Goal: Use online tool/utility: Utilize a website feature to perform a specific function

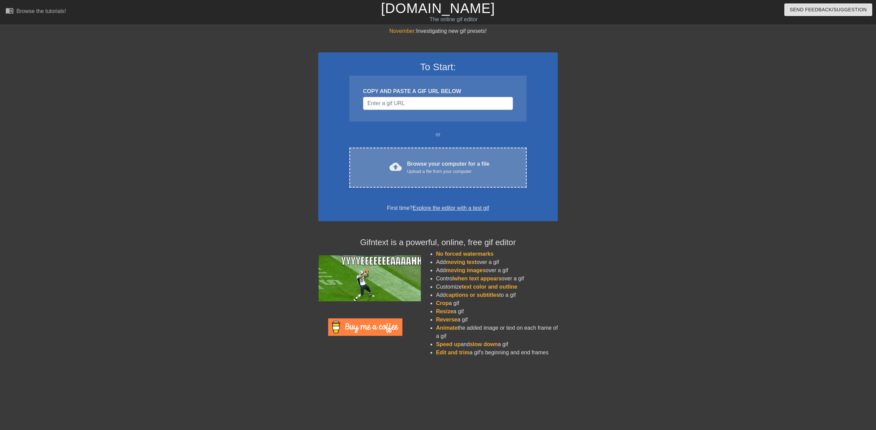
click at [412, 173] on div "Upload a file from your computer" at bounding box center [448, 171] width 82 height 7
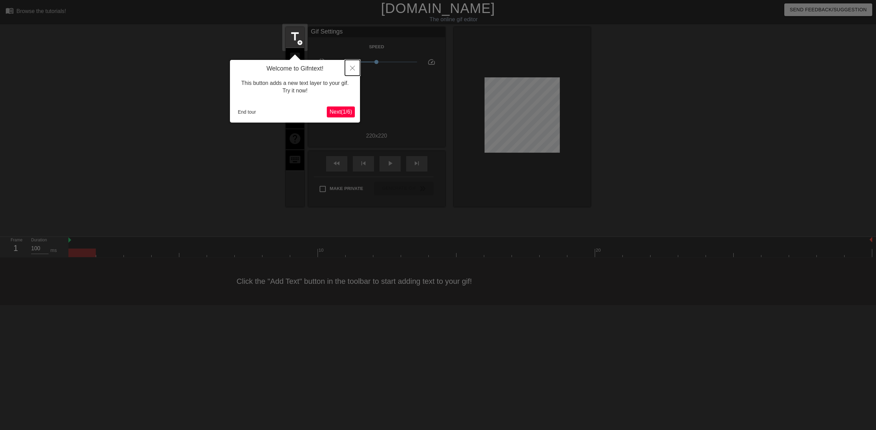
click at [350, 67] on icon "Close" at bounding box center [352, 68] width 5 height 5
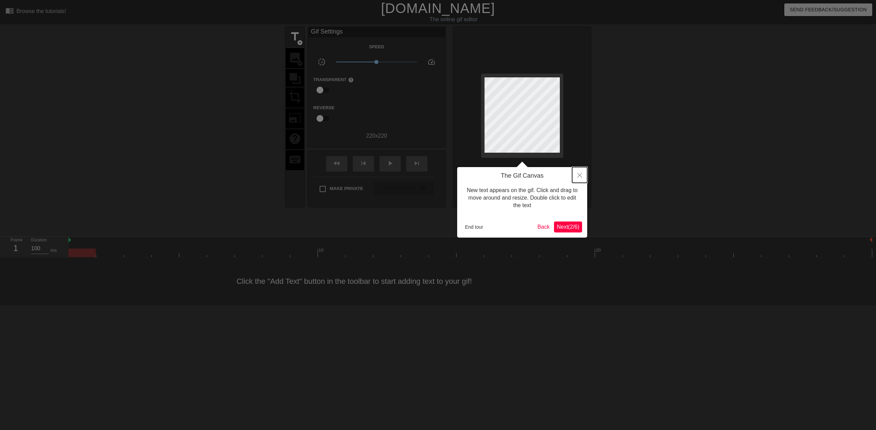
click at [582, 176] on button "Close" at bounding box center [579, 175] width 15 height 16
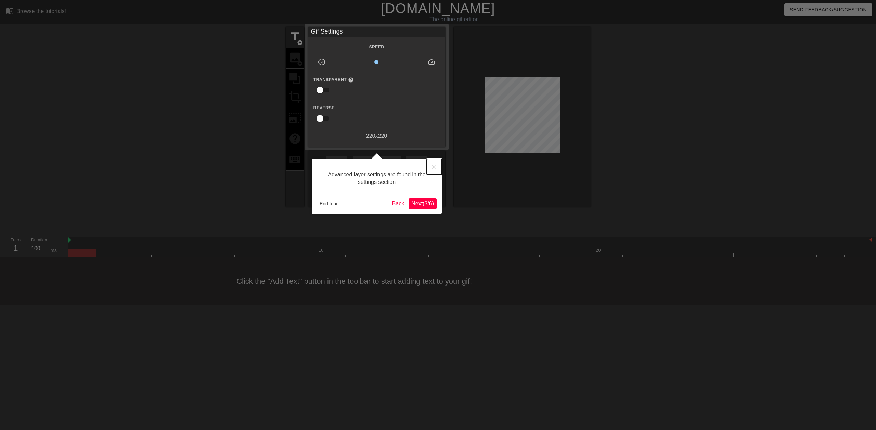
click at [438, 167] on button "Close" at bounding box center [434, 167] width 15 height 16
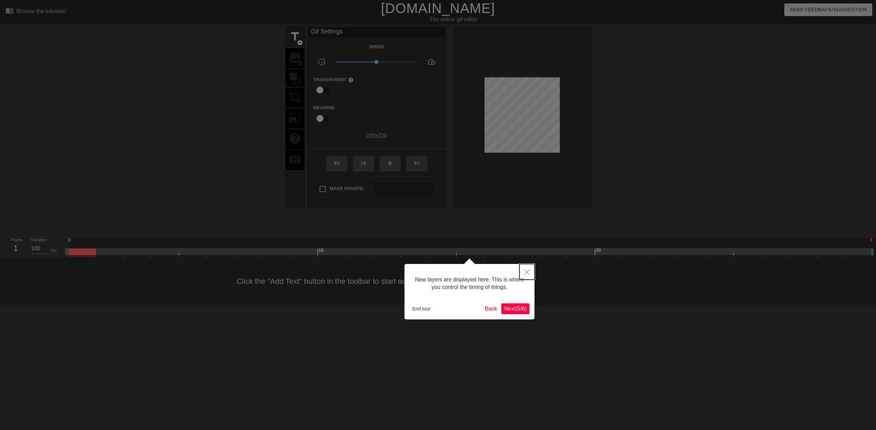
click at [525, 271] on icon "Close" at bounding box center [527, 272] width 5 height 5
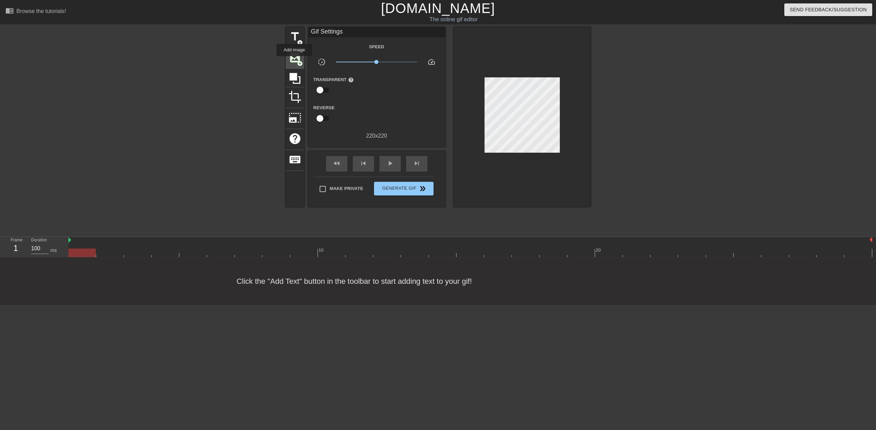
click at [294, 61] on span "image" at bounding box center [295, 57] width 13 height 13
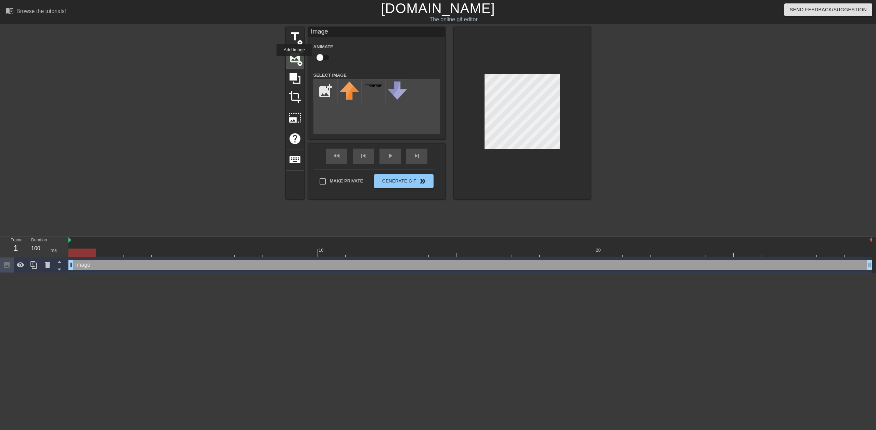
scroll to position [0, 0]
click at [327, 91] on input "file" at bounding box center [325, 90] width 23 height 23
type input "C:\fakepath\inv_potion_30.jpg"
drag, startPoint x: 473, startPoint y: 101, endPoint x: 501, endPoint y: 162, distance: 66.5
click at [501, 181] on div at bounding box center [522, 113] width 137 height 172
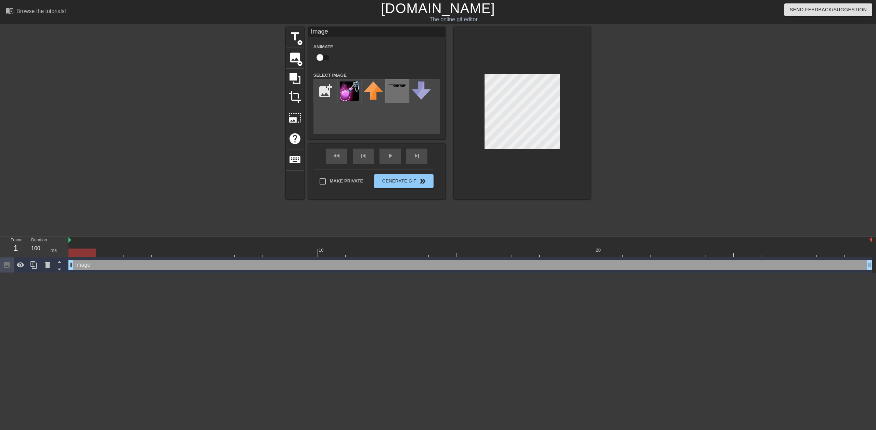
click at [394, 96] on div at bounding box center [397, 91] width 24 height 24
click at [344, 94] on img at bounding box center [349, 90] width 19 height 19
click at [399, 179] on div "Make Private Generate Gif double_arrow" at bounding box center [374, 182] width 120 height 27
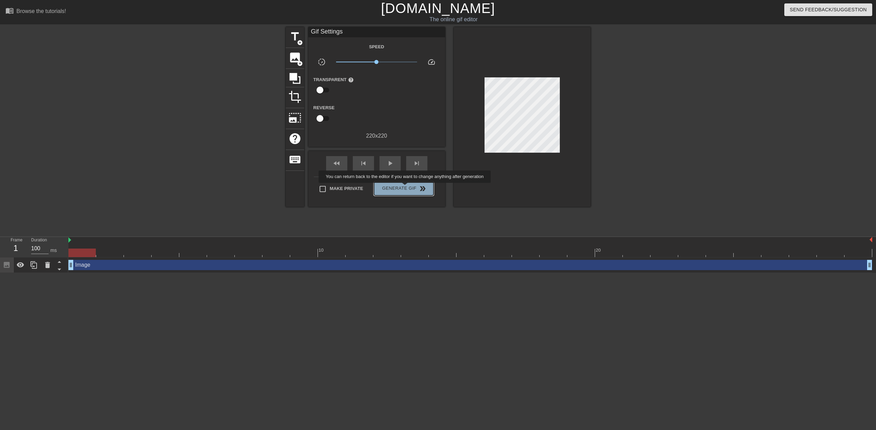
click at [406, 188] on span "Generate Gif double_arrow" at bounding box center [404, 188] width 54 height 8
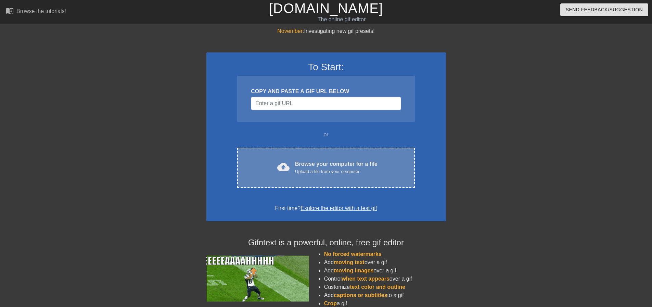
click at [296, 164] on div "Browse your computer for a file Upload a file from your computer" at bounding box center [336, 167] width 82 height 15
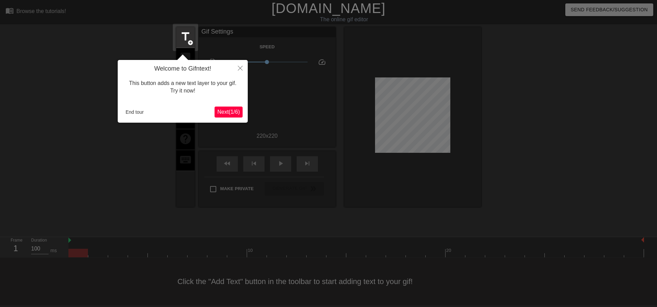
click at [229, 111] on span "Next ( 1 / 6 )" at bounding box center [228, 112] width 23 height 6
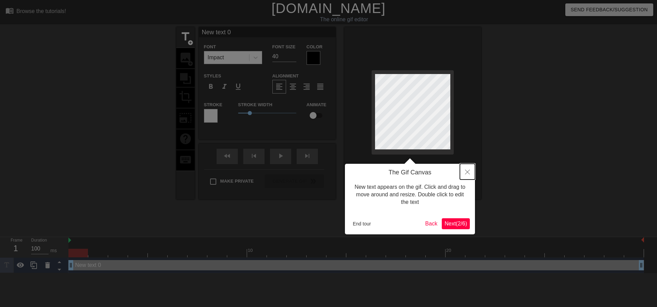
click at [463, 171] on button "Close" at bounding box center [467, 172] width 15 height 16
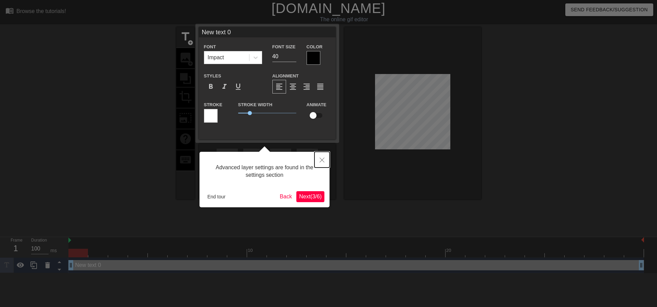
click at [317, 156] on button "Close" at bounding box center [322, 160] width 15 height 16
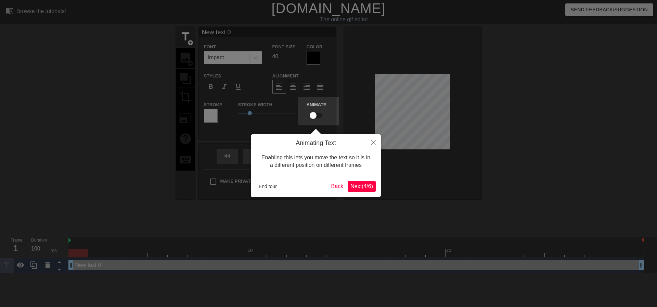
click at [362, 182] on button "Next ( 4 / 6 )" at bounding box center [362, 186] width 28 height 11
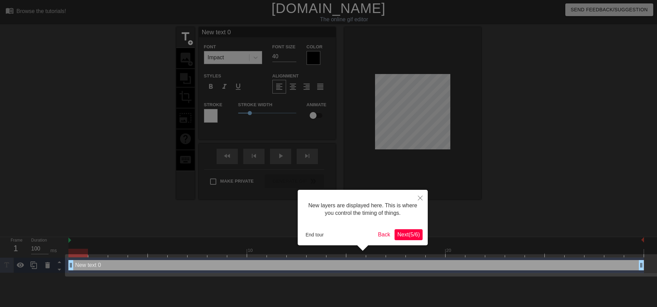
click at [409, 230] on button "Next ( 5 / 6 )" at bounding box center [409, 234] width 28 height 11
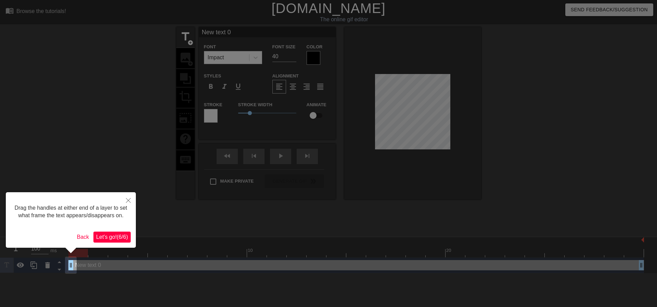
click at [113, 234] on span "Let's go! ( 6 / 6 )" at bounding box center [112, 237] width 32 height 6
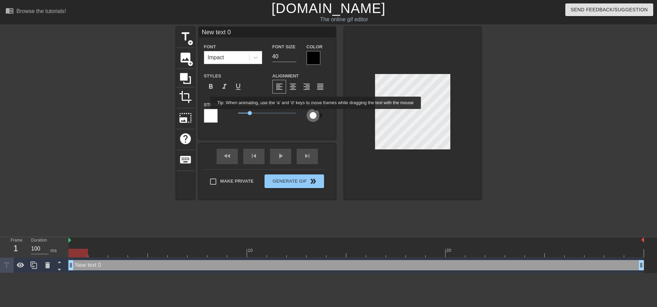
click at [316, 114] on input "checkbox" at bounding box center [313, 115] width 39 height 13
checkbox input "true"
click at [186, 59] on span "image" at bounding box center [185, 57] width 13 height 13
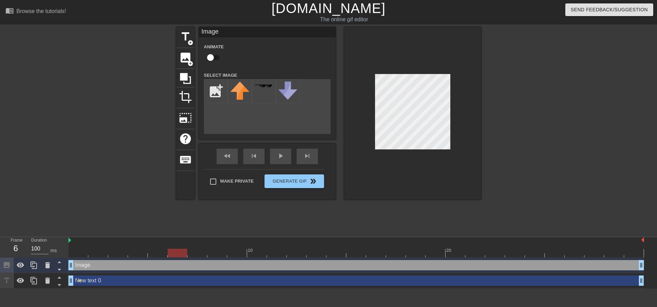
drag, startPoint x: 81, startPoint y: 251, endPoint x: 174, endPoint y: 254, distance: 92.8
click at [174, 254] on div at bounding box center [178, 252] width 20 height 9
click at [210, 93] on input "file" at bounding box center [215, 90] width 23 height 23
type input "C:\fakepath\inv_potion_30.jpg"
click at [245, 97] on img at bounding box center [239, 90] width 19 height 19
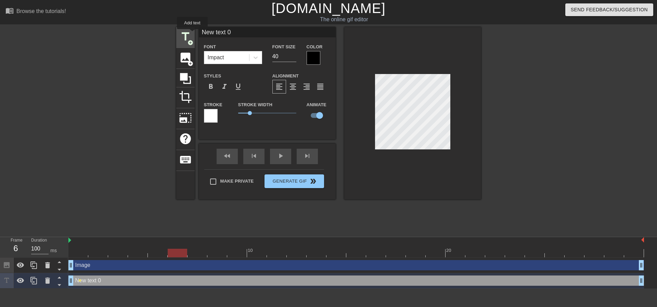
drag, startPoint x: 238, startPoint y: 32, endPoint x: 192, endPoint y: 34, distance: 46.2
click at [192, 34] on div "title add_circle image add_circle crop photo_size_select_large help keyboard Ne…" at bounding box center [328, 113] width 305 height 172
click at [505, 99] on div "title add_circle image add_circle crop photo_size_select_large help keyboard Fo…" at bounding box center [328, 129] width 657 height 205
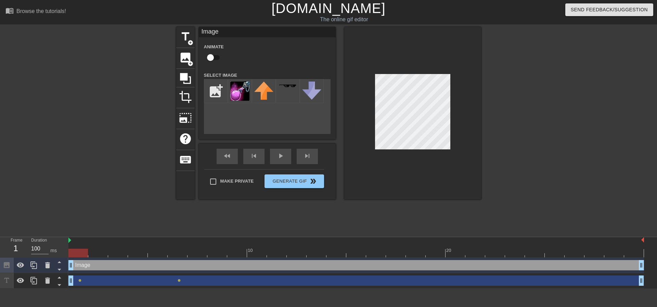
drag, startPoint x: 183, startPoint y: 256, endPoint x: 280, endPoint y: 197, distance: 113.6
click at [85, 252] on div at bounding box center [78, 252] width 20 height 9
drag, startPoint x: 78, startPoint y: 252, endPoint x: 94, endPoint y: 253, distance: 16.4
click at [94, 253] on div at bounding box center [98, 252] width 20 height 9
drag, startPoint x: 97, startPoint y: 252, endPoint x: 114, endPoint y: 253, distance: 16.8
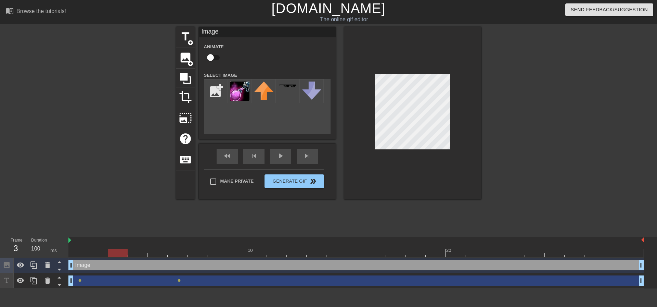
click at [114, 253] on div at bounding box center [118, 252] width 20 height 9
drag, startPoint x: 118, startPoint y: 250, endPoint x: 133, endPoint y: 253, distance: 16.1
click at [133, 253] on div at bounding box center [138, 252] width 20 height 9
drag, startPoint x: 141, startPoint y: 254, endPoint x: 245, endPoint y: 223, distance: 108.6
click at [154, 255] on div at bounding box center [158, 252] width 20 height 9
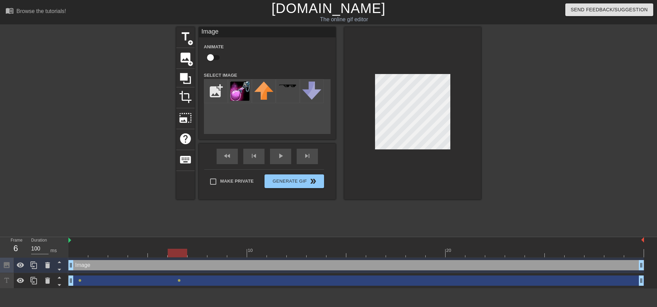
drag, startPoint x: 157, startPoint y: 252, endPoint x: 174, endPoint y: 253, distance: 17.1
click at [171, 254] on div at bounding box center [178, 252] width 20 height 9
drag, startPoint x: 179, startPoint y: 252, endPoint x: 196, endPoint y: 250, distance: 17.2
click at [196, 250] on div at bounding box center [198, 252] width 20 height 9
drag, startPoint x: 199, startPoint y: 251, endPoint x: 220, endPoint y: 252, distance: 21.3
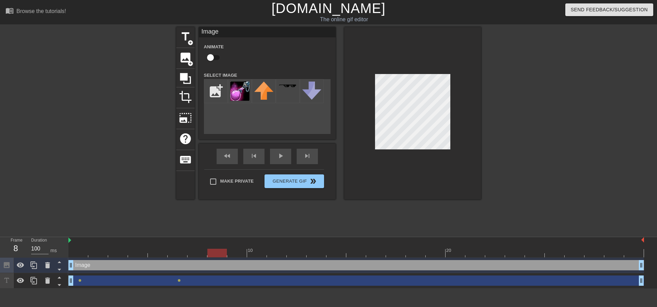
click at [220, 252] on div at bounding box center [217, 252] width 20 height 9
drag, startPoint x: 221, startPoint y: 252, endPoint x: 237, endPoint y: 251, distance: 16.1
click at [237, 251] on div at bounding box center [237, 252] width 20 height 9
drag, startPoint x: 240, startPoint y: 251, endPoint x: 254, endPoint y: 251, distance: 14.0
click at [254, 251] on div at bounding box center [257, 252] width 20 height 9
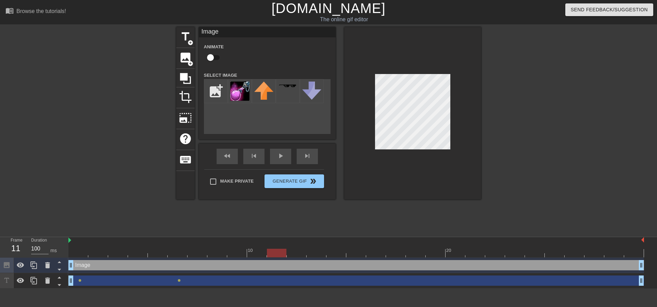
drag, startPoint x: 262, startPoint y: 249, endPoint x: 274, endPoint y: 250, distance: 11.7
click at [274, 250] on div at bounding box center [277, 252] width 20 height 9
drag, startPoint x: 277, startPoint y: 254, endPoint x: 290, endPoint y: 254, distance: 12.3
click at [290, 254] on div at bounding box center [297, 252] width 20 height 9
drag, startPoint x: 293, startPoint y: 253, endPoint x: 308, endPoint y: 255, distance: 15.3
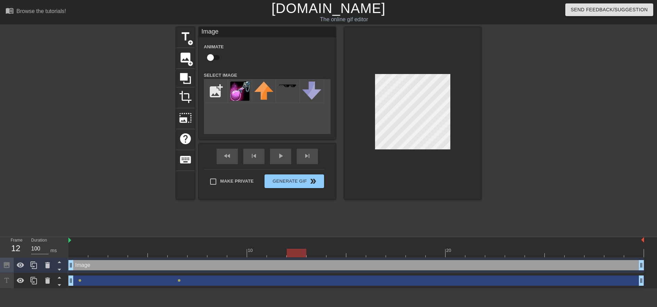
click at [306, 255] on div at bounding box center [297, 252] width 20 height 9
drag, startPoint x: 310, startPoint y: 253, endPoint x: 324, endPoint y: 254, distance: 14.1
click at [324, 254] on div at bounding box center [317, 252] width 20 height 9
drag, startPoint x: 319, startPoint y: 255, endPoint x: 358, endPoint y: 228, distance: 47.3
click at [329, 255] on div at bounding box center [356, 252] width 576 height 9
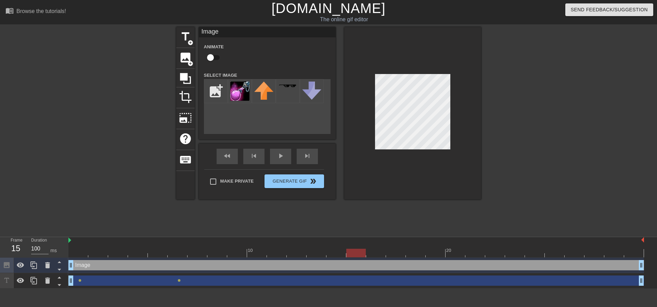
drag, startPoint x: 359, startPoint y: 254, endPoint x: 365, endPoint y: 254, distance: 6.5
click at [365, 254] on div at bounding box center [356, 252] width 20 height 9
drag, startPoint x: 359, startPoint y: 253, endPoint x: 369, endPoint y: 253, distance: 9.9
click at [369, 253] on div at bounding box center [356, 252] width 576 height 9
drag, startPoint x: 401, startPoint y: 251, endPoint x: 412, endPoint y: 253, distance: 11.1
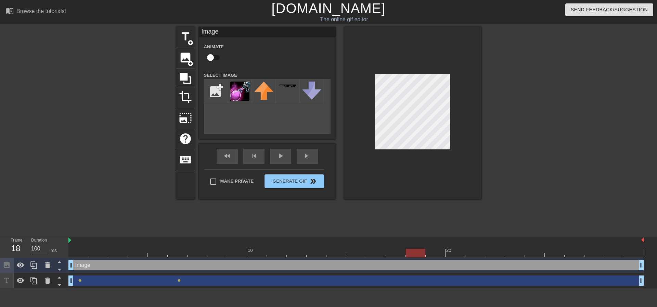
click at [412, 253] on div at bounding box center [416, 252] width 20 height 9
drag, startPoint x: 418, startPoint y: 253, endPoint x: 431, endPoint y: 248, distance: 14.0
click at [430, 253] on div at bounding box center [436, 252] width 20 height 9
drag, startPoint x: 437, startPoint y: 254, endPoint x: 447, endPoint y: 253, distance: 9.9
click at [447, 253] on div at bounding box center [356, 252] width 576 height 9
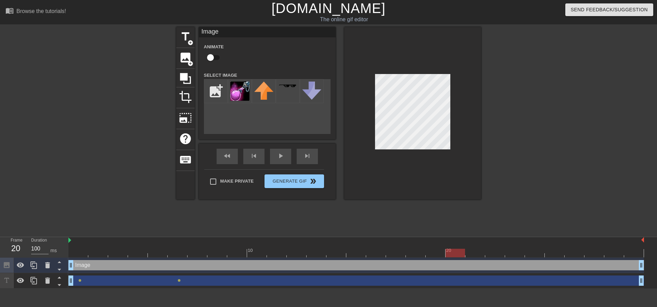
drag, startPoint x: 472, startPoint y: 252, endPoint x: 462, endPoint y: 253, distance: 10.6
click at [462, 253] on div at bounding box center [456, 252] width 20 height 9
drag, startPoint x: 460, startPoint y: 252, endPoint x: 545, endPoint y: 257, distance: 85.0
click at [545, 257] on div at bounding box center [555, 252] width 20 height 9
drag, startPoint x: 559, startPoint y: 251, endPoint x: 566, endPoint y: 252, distance: 7.9
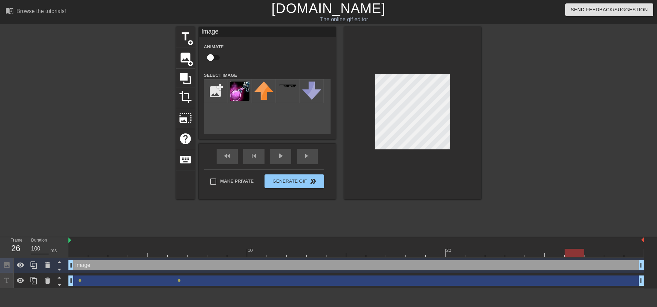
click at [566, 252] on div at bounding box center [575, 252] width 20 height 9
drag, startPoint x: 578, startPoint y: 256, endPoint x: 589, endPoint y: 256, distance: 11.3
click at [589, 256] on div at bounding box center [595, 252] width 20 height 9
drag, startPoint x: 598, startPoint y: 251, endPoint x: 607, endPoint y: 252, distance: 9.0
click at [607, 252] on div at bounding box center [614, 252] width 20 height 9
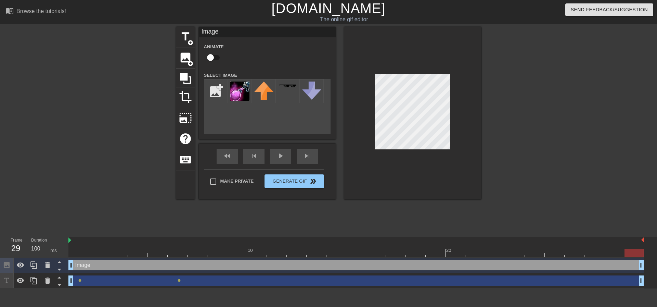
drag, startPoint x: 616, startPoint y: 254, endPoint x: 628, endPoint y: 254, distance: 12.0
click at [628, 254] on div at bounding box center [635, 252] width 20 height 9
click at [290, 182] on button "Generate Gif double_arrow" at bounding box center [294, 181] width 59 height 14
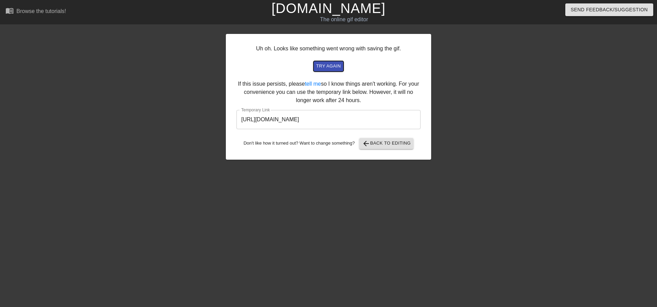
click at [327, 63] on span "try again" at bounding box center [328, 66] width 25 height 8
drag, startPoint x: 211, startPoint y: 65, endPoint x: 203, endPoint y: 65, distance: 7.9
click at [389, 145] on span "arrow_back Back to Editing" at bounding box center [386, 143] width 49 height 8
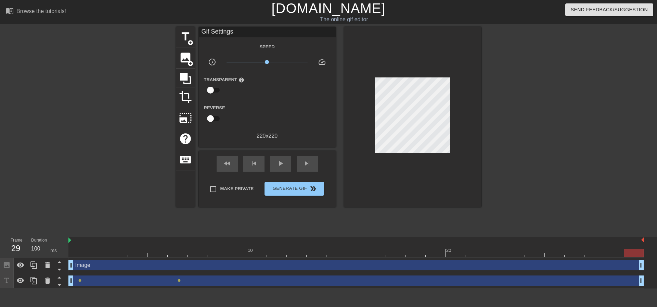
click at [72, 243] on div at bounding box center [356, 240] width 576 height 7
click at [89, 267] on div "Image drag_handle drag_handle" at bounding box center [356, 265] width 576 height 10
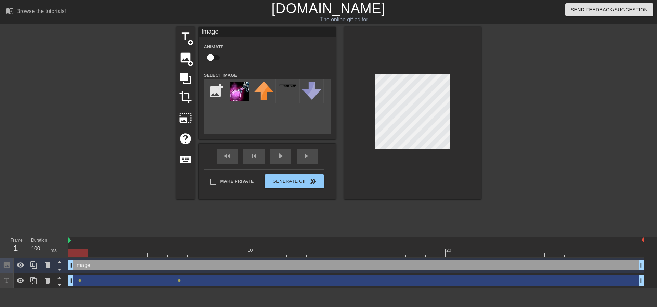
drag, startPoint x: 626, startPoint y: 253, endPoint x: 84, endPoint y: 253, distance: 542.5
click at [84, 253] on div at bounding box center [78, 252] width 20 height 9
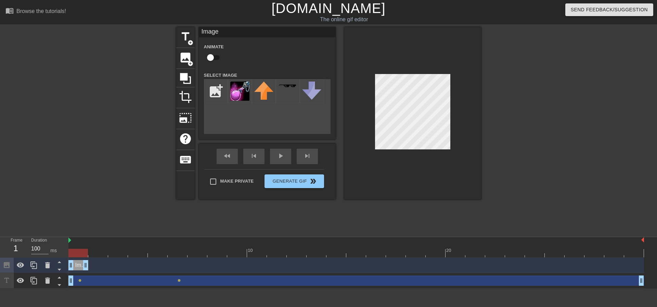
drag, startPoint x: 642, startPoint y: 266, endPoint x: 92, endPoint y: 266, distance: 550.7
click at [92, 266] on div "Image drag_handle drag_handle" at bounding box center [356, 265] width 576 height 10
drag, startPoint x: 78, startPoint y: 252, endPoint x: 93, endPoint y: 253, distance: 15.2
click at [93, 253] on div at bounding box center [98, 252] width 20 height 9
click at [241, 95] on img at bounding box center [239, 90] width 19 height 19
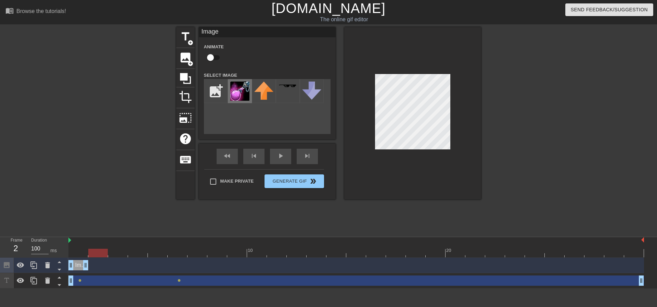
click at [245, 94] on img at bounding box center [239, 90] width 19 height 19
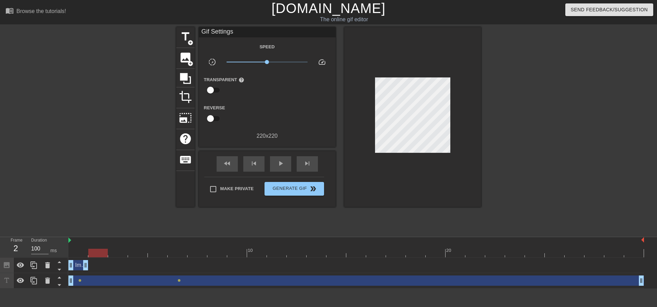
click at [94, 266] on div "Image drag_handle drag_handle" at bounding box center [356, 265] width 576 height 10
click at [105, 261] on div "Image drag_handle drag_handle" at bounding box center [356, 265] width 576 height 10
click at [188, 52] on span "image" at bounding box center [185, 57] width 13 height 13
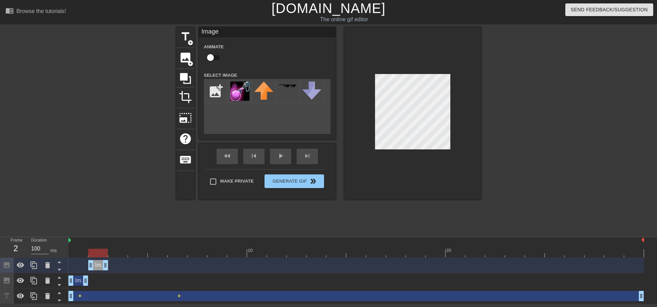
drag, startPoint x: 639, startPoint y: 266, endPoint x: 111, endPoint y: 267, distance: 528.1
click at [111, 267] on div "Image drag_handle drag_handle" at bounding box center [356, 265] width 576 height 10
click at [242, 91] on img at bounding box center [239, 90] width 19 height 19
click at [238, 91] on img at bounding box center [239, 90] width 19 height 19
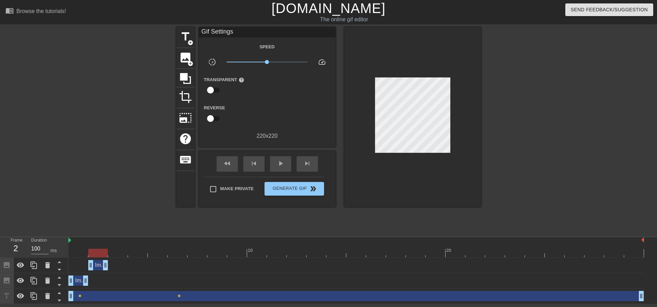
click at [131, 161] on div at bounding box center [116, 129] width 103 height 205
click at [191, 60] on span "image" at bounding box center [185, 57] width 13 height 13
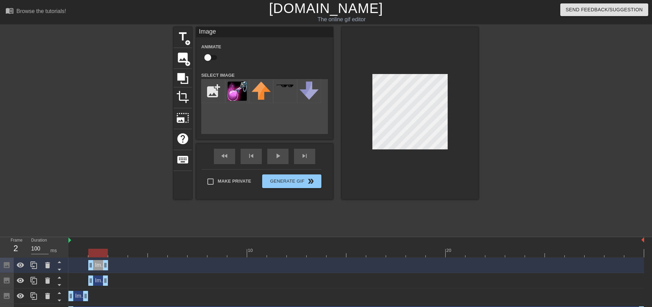
drag, startPoint x: 640, startPoint y: 266, endPoint x: 181, endPoint y: 174, distance: 468.0
click at [110, 268] on div "Image drag_handle drag_handle" at bounding box center [356, 265] width 576 height 10
click at [232, 91] on img at bounding box center [237, 90] width 19 height 19
drag, startPoint x: 106, startPoint y: 253, endPoint x: 122, endPoint y: 254, distance: 15.5
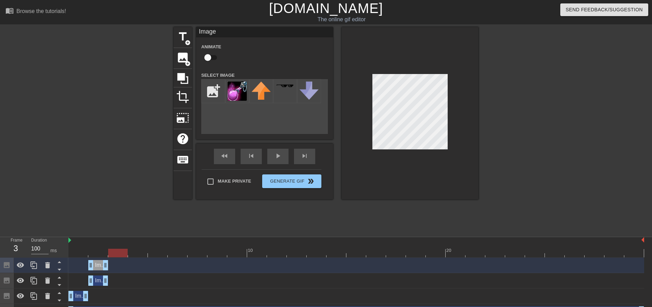
click at [122, 254] on div at bounding box center [118, 252] width 20 height 9
click at [183, 60] on span "image" at bounding box center [182, 57] width 13 height 13
drag, startPoint x: 644, startPoint y: 267, endPoint x: 130, endPoint y: 263, distance: 514.1
click at [130, 263] on div "Image drag_handle drag_handle" at bounding box center [356, 265] width 576 height 10
click at [234, 98] on img at bounding box center [237, 90] width 19 height 19
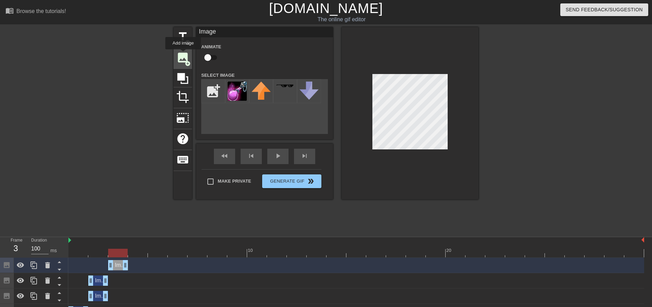
click at [183, 54] on span "image" at bounding box center [182, 57] width 13 height 13
drag, startPoint x: 643, startPoint y: 263, endPoint x: 128, endPoint y: 270, distance: 515.5
click at [239, 94] on img at bounding box center [237, 90] width 19 height 19
drag, startPoint x: 121, startPoint y: 255, endPoint x: 141, endPoint y: 255, distance: 19.2
click at [141, 255] on div at bounding box center [138, 252] width 20 height 9
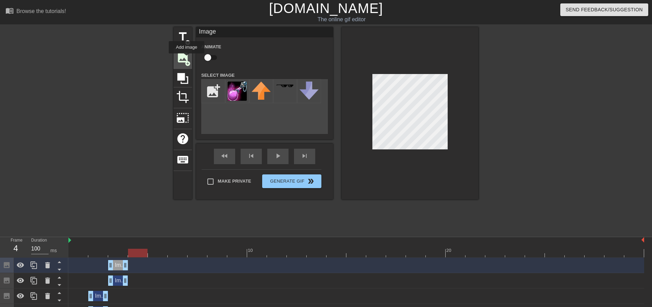
click at [187, 58] on span "image" at bounding box center [182, 57] width 13 height 13
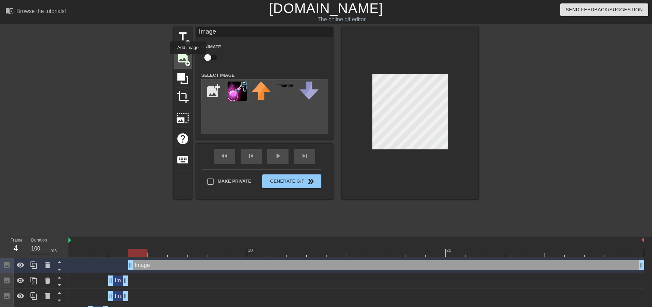
click at [188, 59] on span "image" at bounding box center [182, 57] width 13 height 13
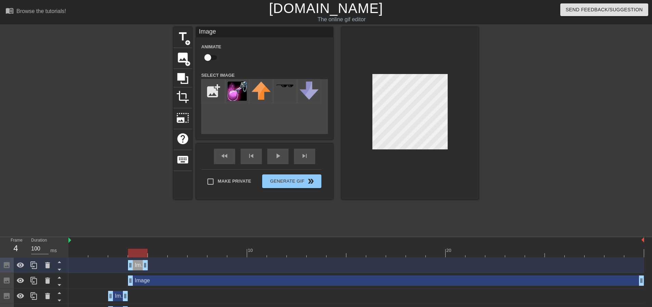
drag, startPoint x: 642, startPoint y: 267, endPoint x: 152, endPoint y: 272, distance: 490.5
click at [152, 272] on div "Image drag_handle drag_handle" at bounding box center [356, 264] width 576 height 15
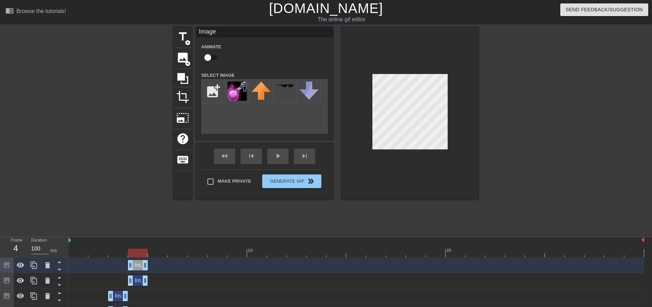
drag, startPoint x: 643, startPoint y: 282, endPoint x: 146, endPoint y: 279, distance: 497.6
click at [238, 92] on img at bounding box center [237, 90] width 19 height 19
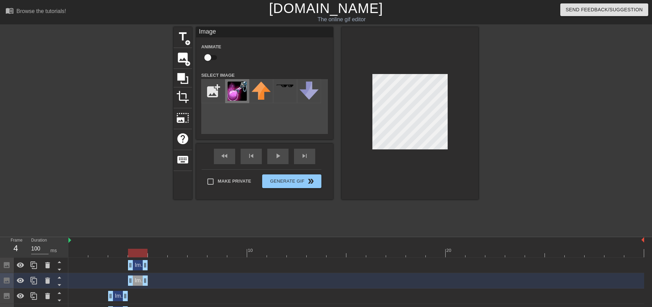
click at [245, 96] on img at bounding box center [237, 90] width 19 height 19
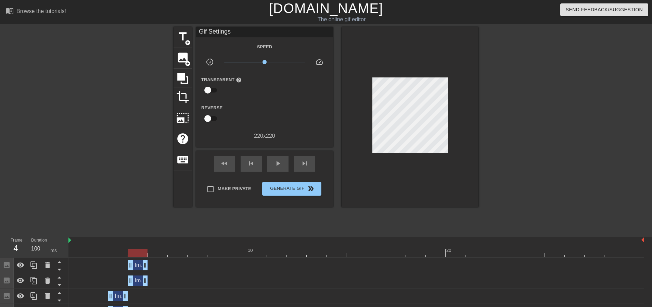
click at [197, 220] on div "title add_circle image add_circle crop photo_size_select_large help keyboard Gi…" at bounding box center [326, 129] width 305 height 205
drag, startPoint x: 145, startPoint y: 254, endPoint x: 157, endPoint y: 254, distance: 12.3
click at [157, 254] on div at bounding box center [158, 252] width 20 height 9
click at [183, 57] on span "image" at bounding box center [182, 57] width 13 height 13
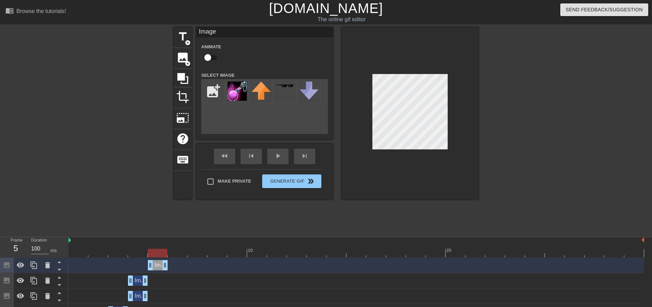
drag, startPoint x: 641, startPoint y: 265, endPoint x: 209, endPoint y: 210, distance: 435.8
click at [173, 268] on div "Image drag_handle drag_handle" at bounding box center [356, 265] width 576 height 10
click at [241, 85] on img at bounding box center [237, 90] width 19 height 19
click at [203, 95] on input "file" at bounding box center [213, 90] width 23 height 23
click at [187, 57] on span "image" at bounding box center [182, 57] width 13 height 13
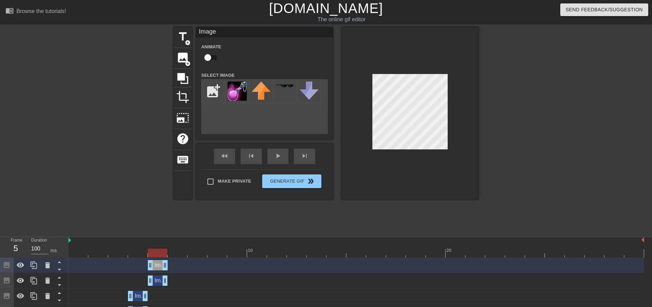
drag, startPoint x: 643, startPoint y: 265, endPoint x: 170, endPoint y: 274, distance: 472.4
click at [237, 90] on img at bounding box center [237, 90] width 19 height 19
drag, startPoint x: 155, startPoint y: 254, endPoint x: 169, endPoint y: 254, distance: 14.0
click at [169, 254] on div at bounding box center [178, 252] width 20 height 9
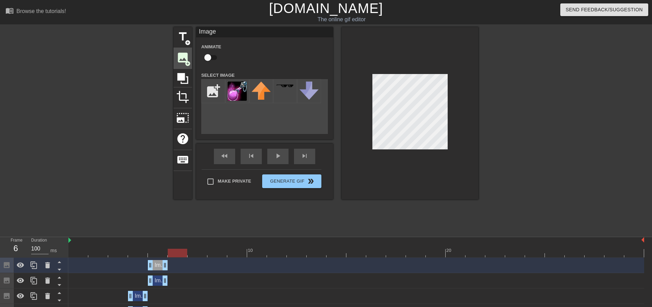
click at [186, 54] on span "image" at bounding box center [182, 57] width 13 height 13
drag, startPoint x: 641, startPoint y: 266, endPoint x: 190, endPoint y: 270, distance: 450.8
click at [190, 270] on div "Image drag_handle drag_handle" at bounding box center [356, 264] width 576 height 15
click at [232, 88] on img at bounding box center [237, 90] width 19 height 19
drag, startPoint x: 175, startPoint y: 253, endPoint x: 194, endPoint y: 256, distance: 19.3
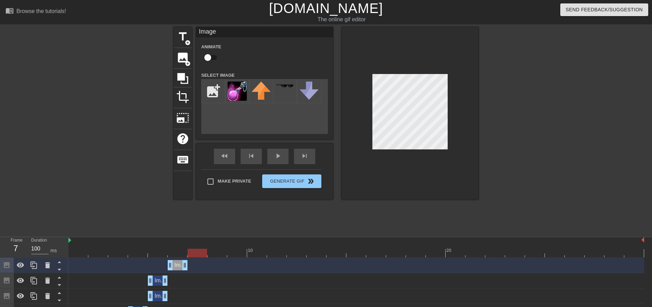
click at [194, 256] on div at bounding box center [198, 252] width 20 height 9
click at [180, 61] on span "image" at bounding box center [182, 57] width 13 height 13
drag, startPoint x: 642, startPoint y: 266, endPoint x: 211, endPoint y: 267, distance: 431.2
click at [211, 267] on div "Image drag_handle drag_handle" at bounding box center [356, 265] width 576 height 10
click at [237, 93] on img at bounding box center [237, 90] width 19 height 19
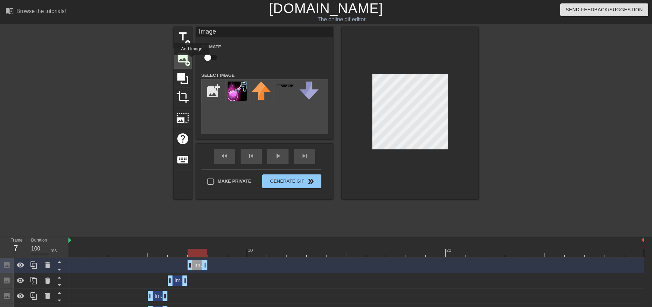
click at [188, 57] on span "image" at bounding box center [182, 57] width 13 height 13
drag, startPoint x: 642, startPoint y: 266, endPoint x: 209, endPoint y: 266, distance: 432.3
click at [209, 266] on div "Image drag_handle drag_handle" at bounding box center [356, 265] width 576 height 10
drag, startPoint x: 193, startPoint y: 266, endPoint x: 215, endPoint y: 266, distance: 22.2
click at [215, 266] on div "Image drag_handle drag_handle" at bounding box center [356, 265] width 576 height 10
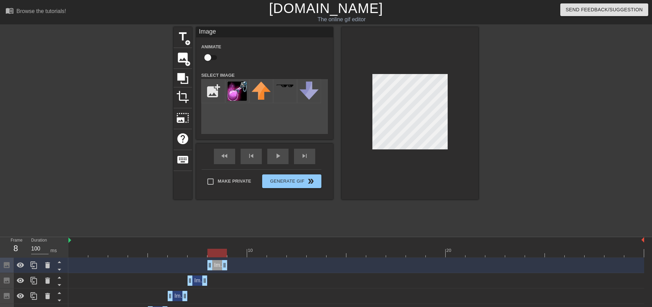
drag, startPoint x: 195, startPoint y: 265, endPoint x: 219, endPoint y: 266, distance: 24.7
click at [219, 266] on div "Image drag_handle drag_handle" at bounding box center [217, 265] width 20 height 10
click at [239, 94] on img at bounding box center [237, 90] width 19 height 19
click at [183, 62] on span "image" at bounding box center [182, 57] width 13 height 13
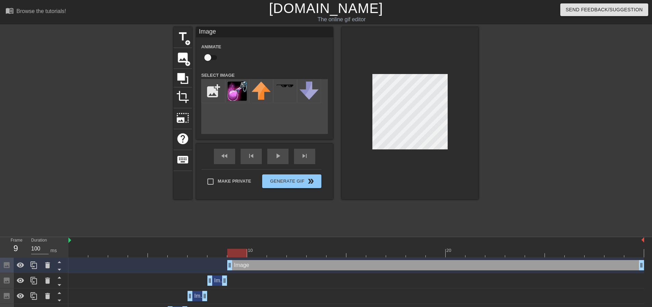
drag, startPoint x: 209, startPoint y: 267, endPoint x: 223, endPoint y: 268, distance: 14.4
click at [223, 268] on div "Image drag_handle drag_handle" at bounding box center [356, 265] width 576 height 10
click at [230, 92] on img at bounding box center [237, 90] width 19 height 19
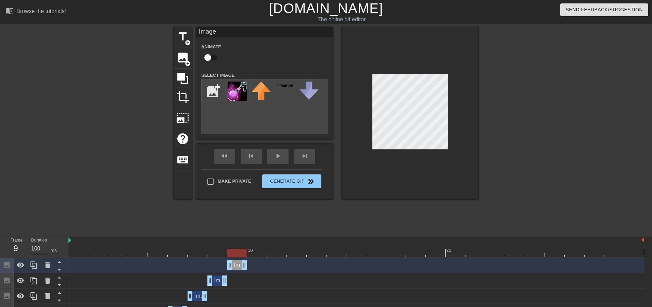
drag, startPoint x: 641, startPoint y: 268, endPoint x: 250, endPoint y: 268, distance: 391.2
click at [250, 268] on div "Image drag_handle drag_handle" at bounding box center [356, 265] width 576 height 10
click at [183, 53] on span "image" at bounding box center [182, 57] width 13 height 13
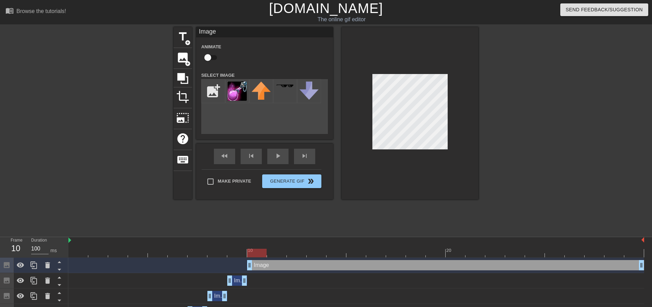
drag, startPoint x: 230, startPoint y: 266, endPoint x: 250, endPoint y: 266, distance: 19.9
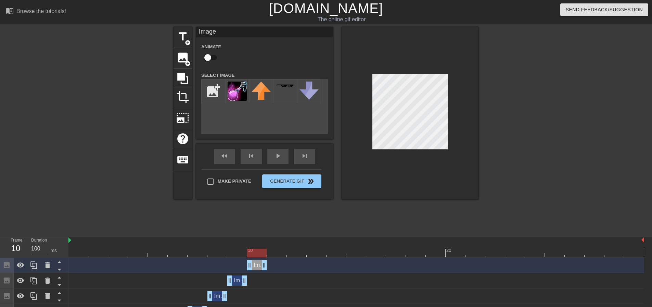
drag, startPoint x: 643, startPoint y: 266, endPoint x: 260, endPoint y: 264, distance: 382.6
click at [237, 94] on img at bounding box center [237, 90] width 19 height 19
click at [186, 61] on span "add_circle" at bounding box center [188, 64] width 6 height 6
drag, startPoint x: 642, startPoint y: 267, endPoint x: 265, endPoint y: 252, distance: 377.4
click at [268, 266] on div "Image drag_handle drag_handle" at bounding box center [356, 265] width 576 height 10
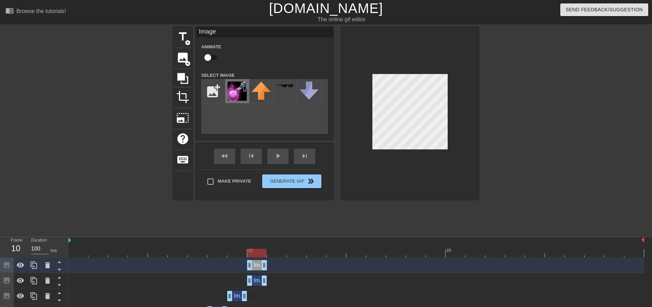
click at [232, 92] on img at bounding box center [237, 90] width 19 height 19
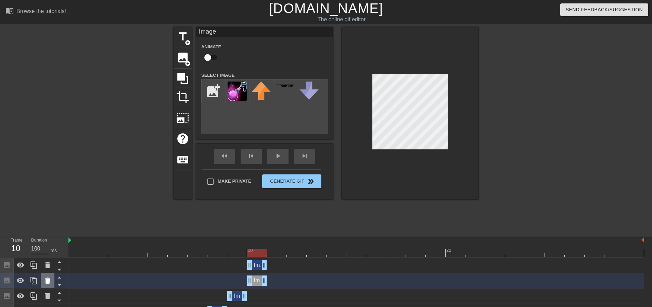
click at [45, 280] on icon at bounding box center [47, 280] width 8 height 8
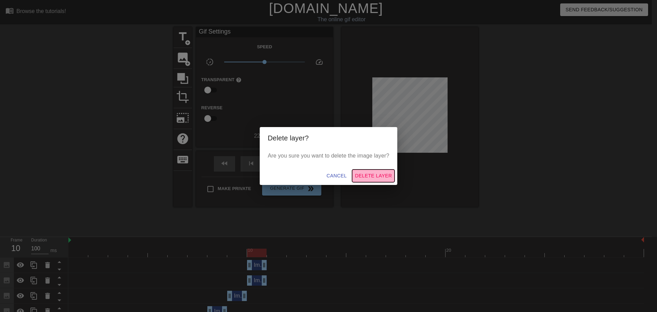
click at [359, 176] on span "Delete Layer" at bounding box center [373, 175] width 37 height 9
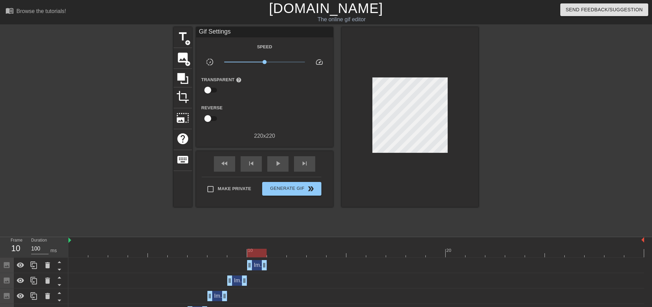
click at [275, 263] on div "Image drag_handle drag_handle" at bounding box center [356, 265] width 576 height 10
drag, startPoint x: 258, startPoint y: 255, endPoint x: 269, endPoint y: 255, distance: 10.6
click at [269, 255] on div at bounding box center [277, 252] width 20 height 9
click at [187, 57] on span "image" at bounding box center [182, 57] width 13 height 13
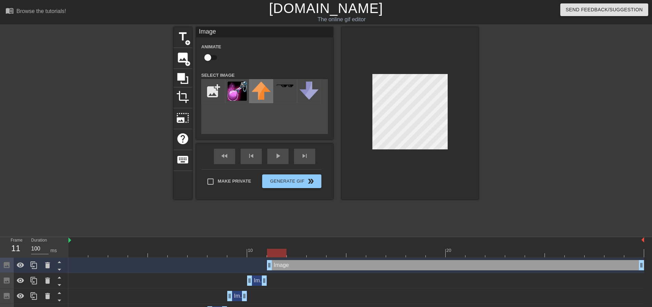
drag, startPoint x: 238, startPoint y: 95, endPoint x: 269, endPoint y: 97, distance: 31.2
click at [239, 94] on img at bounding box center [237, 90] width 19 height 19
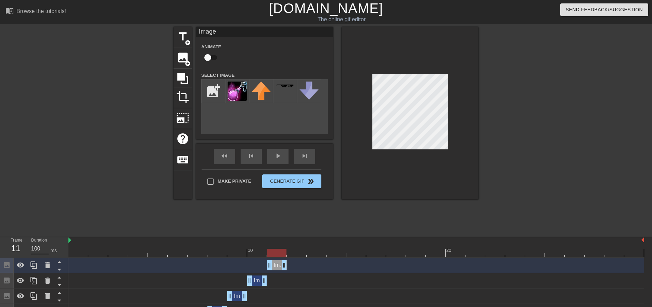
drag, startPoint x: 640, startPoint y: 265, endPoint x: 287, endPoint y: 261, distance: 353.2
click at [289, 267] on div "Image drag_handle drag_handle" at bounding box center [356, 265] width 576 height 10
drag, startPoint x: 279, startPoint y: 253, endPoint x: 296, endPoint y: 254, distance: 17.9
click at [296, 254] on div at bounding box center [297, 252] width 20 height 9
drag, startPoint x: 181, startPoint y: 57, endPoint x: 188, endPoint y: 62, distance: 8.4
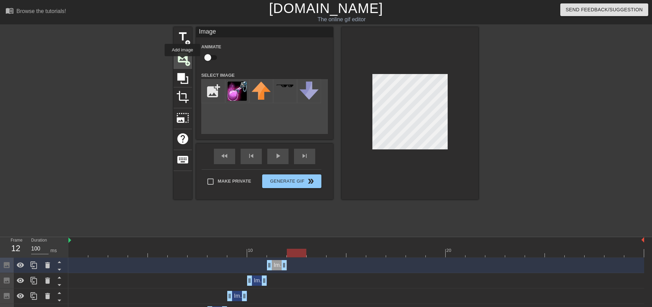
click at [181, 57] on span "image" at bounding box center [182, 57] width 13 height 13
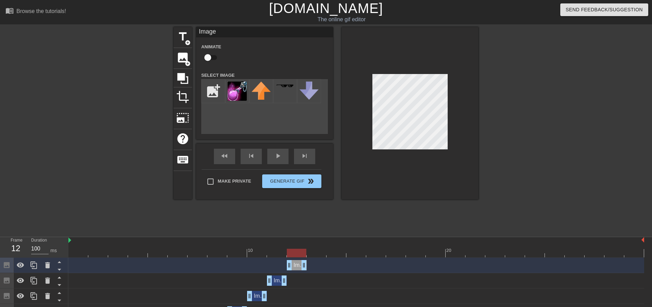
drag, startPoint x: 640, startPoint y: 264, endPoint x: 307, endPoint y: 264, distance: 333.3
click at [243, 88] on img at bounding box center [237, 90] width 19 height 19
drag, startPoint x: 303, startPoint y: 253, endPoint x: 311, endPoint y: 254, distance: 8.6
click at [311, 254] on div at bounding box center [317, 252] width 20 height 9
click at [185, 59] on span "image" at bounding box center [182, 57] width 13 height 13
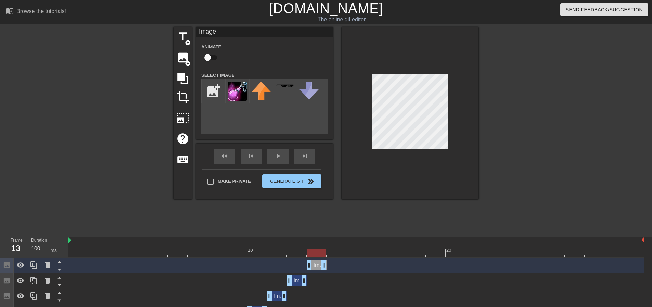
drag, startPoint x: 643, startPoint y: 266, endPoint x: 333, endPoint y: 266, distance: 309.7
click at [334, 267] on div "Image drag_handle drag_handle" at bounding box center [356, 265] width 576 height 10
click at [239, 90] on img at bounding box center [237, 90] width 19 height 19
drag, startPoint x: 319, startPoint y: 253, endPoint x: 334, endPoint y: 254, distance: 14.4
click at [334, 254] on div at bounding box center [337, 252] width 20 height 9
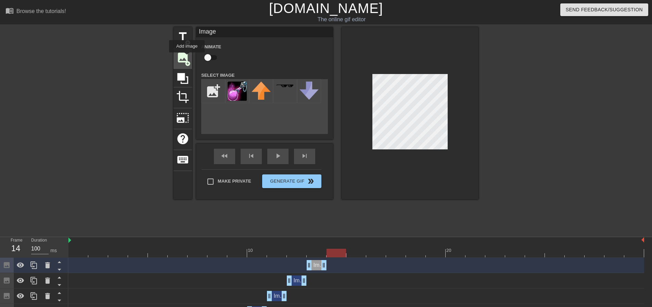
click at [187, 57] on span "image" at bounding box center [182, 57] width 13 height 13
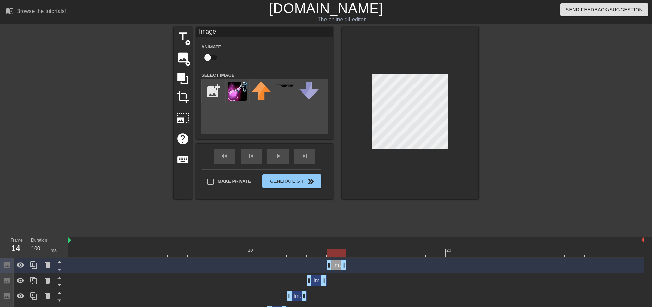
drag, startPoint x: 641, startPoint y: 266, endPoint x: 335, endPoint y: 264, distance: 306.0
click at [241, 98] on img at bounding box center [237, 90] width 19 height 19
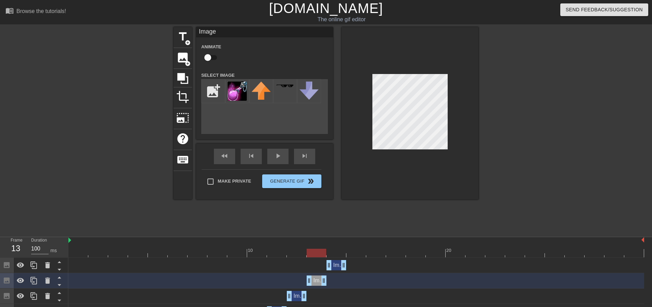
click at [296, 292] on div "Image drag_handle drag_handle" at bounding box center [297, 296] width 20 height 10
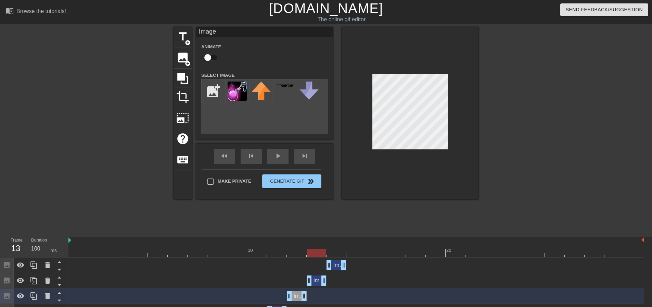
click at [294, 295] on div "Image drag_handle drag_handle" at bounding box center [297, 296] width 20 height 10
click at [297, 295] on div "Image drag_handle drag_handle" at bounding box center [297, 296] width 20 height 10
click at [338, 265] on div "Image drag_handle drag_handle" at bounding box center [337, 265] width 20 height 10
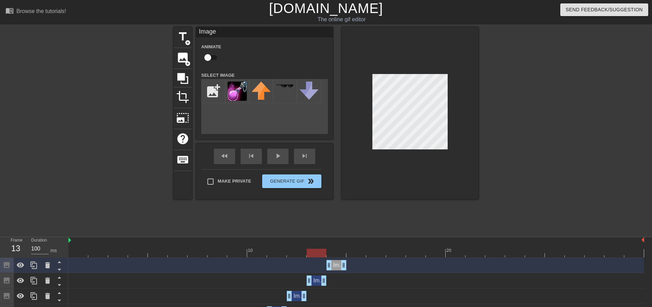
click at [319, 283] on div "Image drag_handle drag_handle" at bounding box center [317, 280] width 20 height 10
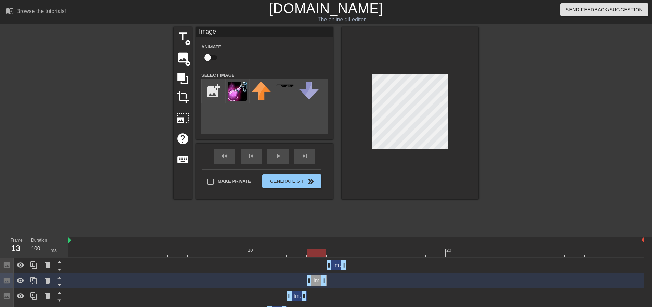
click at [296, 298] on div "Image drag_handle drag_handle" at bounding box center [297, 296] width 20 height 10
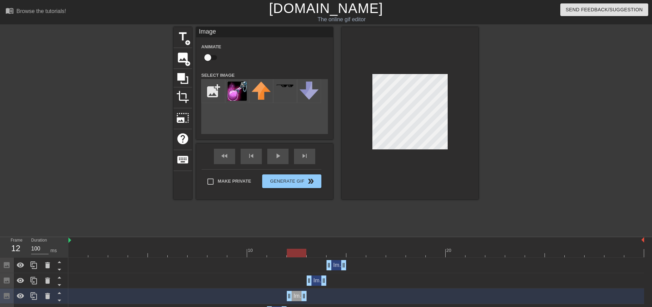
drag, startPoint x: 319, startPoint y: 255, endPoint x: 298, endPoint y: 254, distance: 20.2
click at [298, 254] on div at bounding box center [297, 252] width 20 height 9
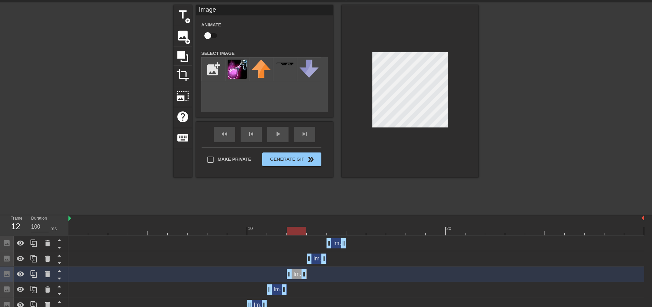
scroll to position [34, 0]
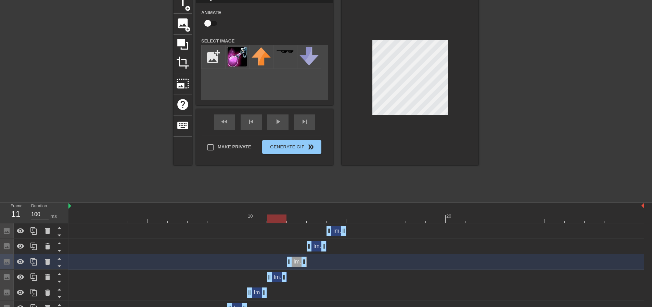
drag, startPoint x: 301, startPoint y: 220, endPoint x: 283, endPoint y: 222, distance: 17.7
click at [283, 222] on div at bounding box center [277, 218] width 20 height 9
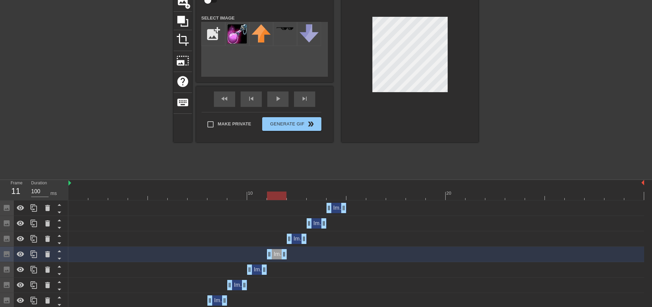
scroll to position [68, 0]
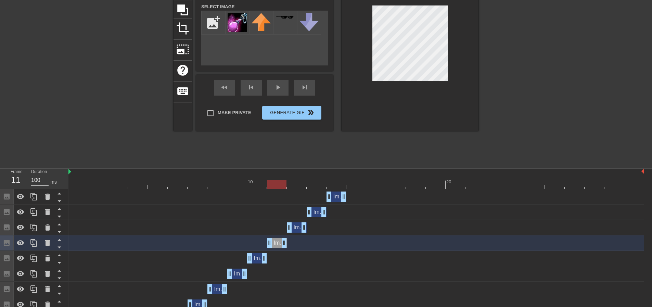
drag, startPoint x: 259, startPoint y: 256, endPoint x: 261, endPoint y: 251, distance: 5.3
click at [259, 256] on div "Image drag_handle drag_handle" at bounding box center [257, 258] width 20 height 10
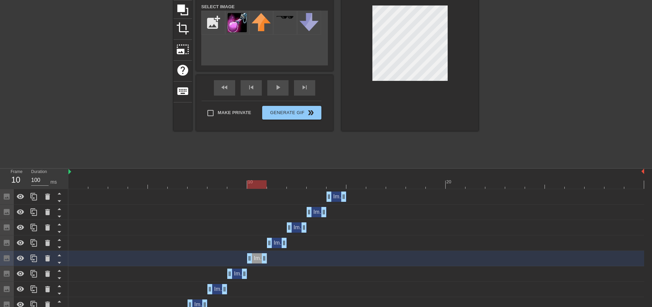
click at [337, 196] on div "Image drag_handle drag_handle" at bounding box center [337, 196] width 20 height 10
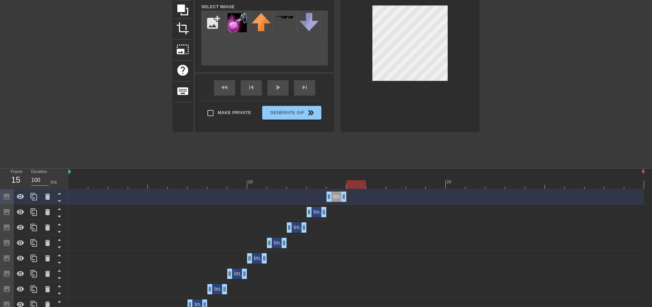
drag, startPoint x: 257, startPoint y: 184, endPoint x: 353, endPoint y: 187, distance: 95.9
click at [353, 187] on div at bounding box center [356, 184] width 20 height 9
click at [245, 25] on img at bounding box center [237, 22] width 19 height 19
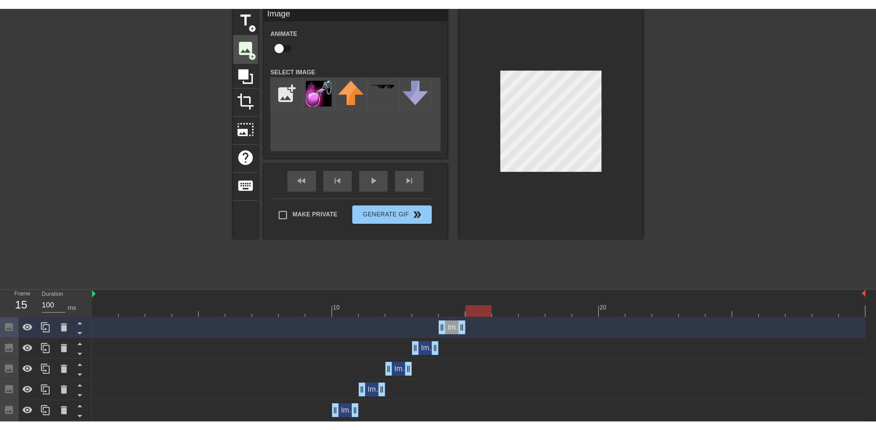
scroll to position [0, 0]
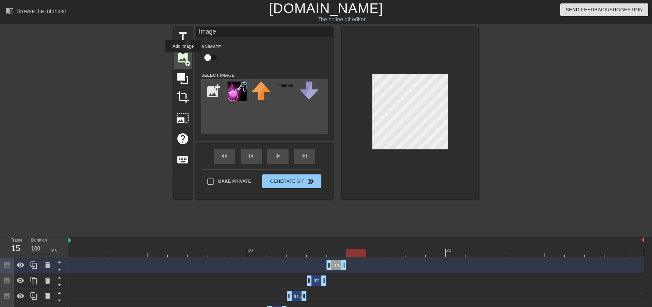
click at [183, 57] on span "image" at bounding box center [182, 57] width 13 height 13
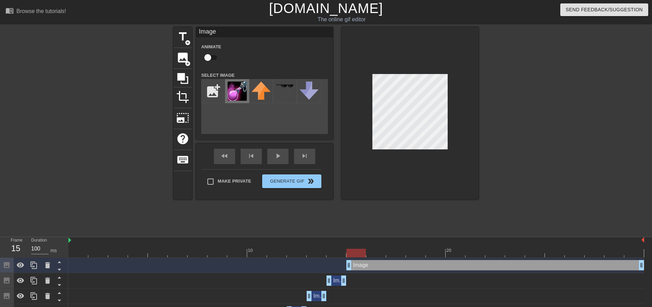
click at [244, 97] on img at bounding box center [237, 90] width 19 height 19
click at [410, 172] on div at bounding box center [410, 113] width 137 height 172
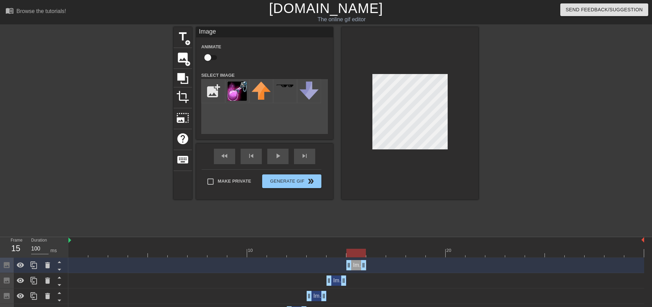
drag, startPoint x: 642, startPoint y: 265, endPoint x: 314, endPoint y: 205, distance: 334.0
click at [371, 265] on div "Image drag_handle drag_handle" at bounding box center [356, 265] width 576 height 10
click at [180, 57] on span "image" at bounding box center [182, 57] width 13 height 13
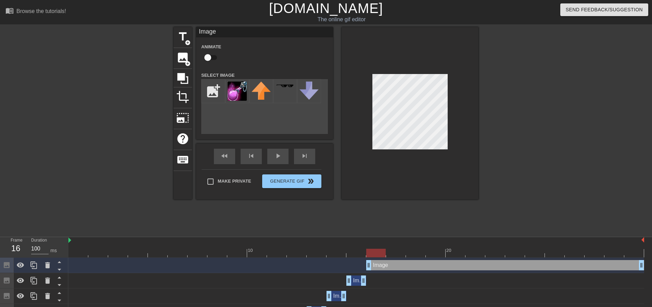
drag, startPoint x: 351, startPoint y: 267, endPoint x: 369, endPoint y: 268, distance: 18.5
click at [245, 94] on img at bounding box center [237, 90] width 19 height 19
click at [415, 154] on div at bounding box center [410, 113] width 137 height 172
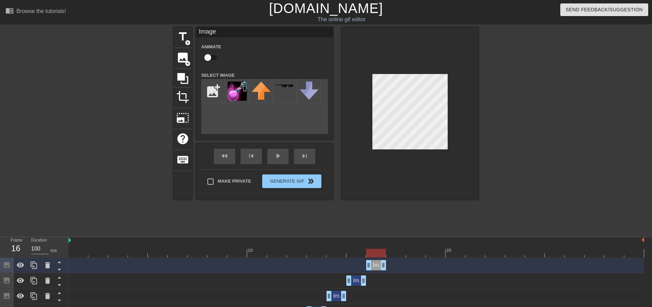
drag, startPoint x: 641, startPoint y: 266, endPoint x: 392, endPoint y: 262, distance: 248.9
click at [392, 262] on div "Image drag_handle drag_handle" at bounding box center [356, 265] width 576 height 10
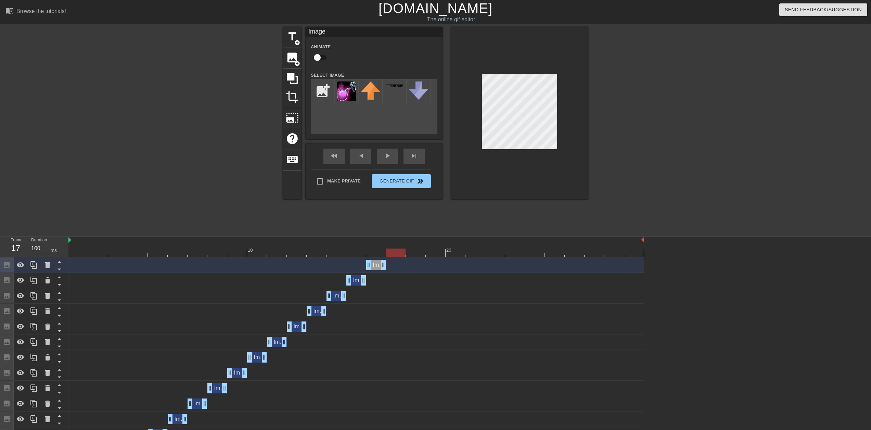
drag, startPoint x: 377, startPoint y: 254, endPoint x: 391, endPoint y: 255, distance: 13.4
click at [391, 255] on div at bounding box center [396, 252] width 20 height 9
click at [295, 56] on span "image" at bounding box center [292, 57] width 13 height 13
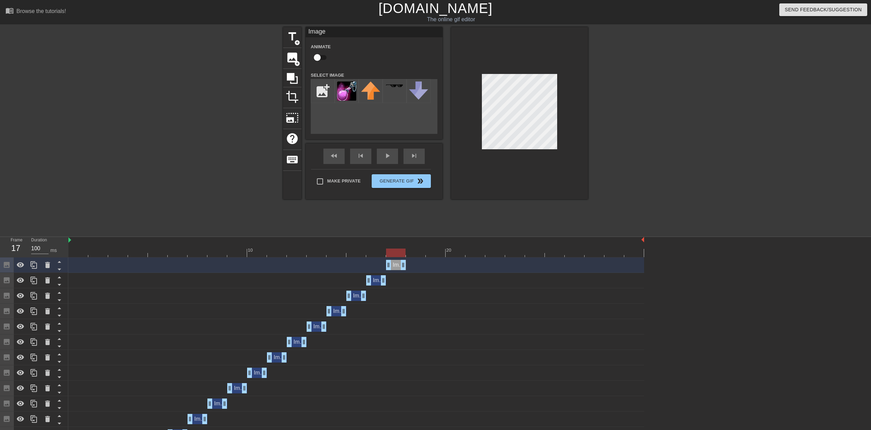
drag, startPoint x: 638, startPoint y: 263, endPoint x: 408, endPoint y: 264, distance: 230.0
click at [408, 264] on div "Image drag_handle drag_handle" at bounding box center [356, 265] width 576 height 10
click at [345, 98] on img at bounding box center [346, 90] width 19 height 19
click at [528, 170] on div at bounding box center [519, 113] width 137 height 172
drag, startPoint x: 400, startPoint y: 253, endPoint x: 414, endPoint y: 254, distance: 13.7
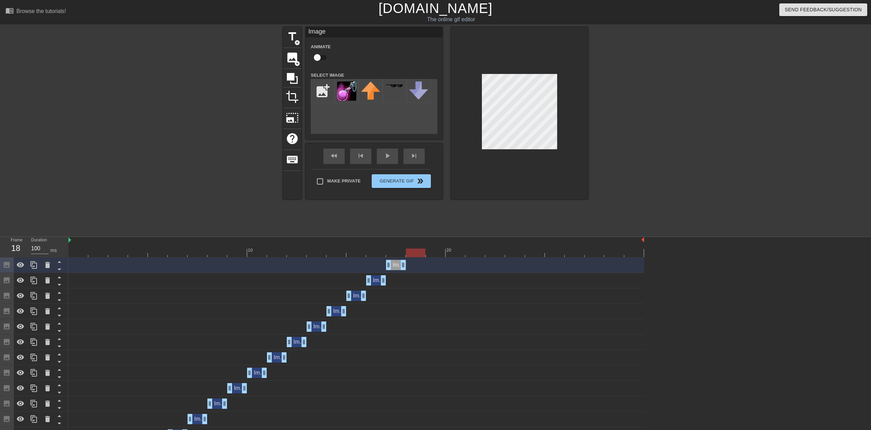
click at [414, 254] on div at bounding box center [416, 252] width 20 height 9
click at [290, 58] on span "image" at bounding box center [292, 57] width 13 height 13
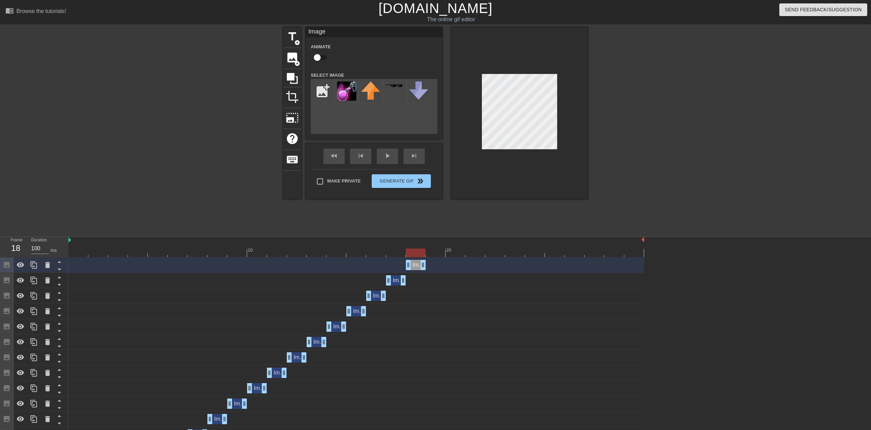
drag, startPoint x: 640, startPoint y: 265, endPoint x: 430, endPoint y: 267, distance: 209.8
click at [430, 267] on div "Image drag_handle drag_handle" at bounding box center [356, 265] width 576 height 10
click at [344, 91] on img at bounding box center [346, 90] width 19 height 19
click at [515, 151] on div at bounding box center [519, 113] width 137 height 172
drag, startPoint x: 416, startPoint y: 252, endPoint x: 431, endPoint y: 252, distance: 15.1
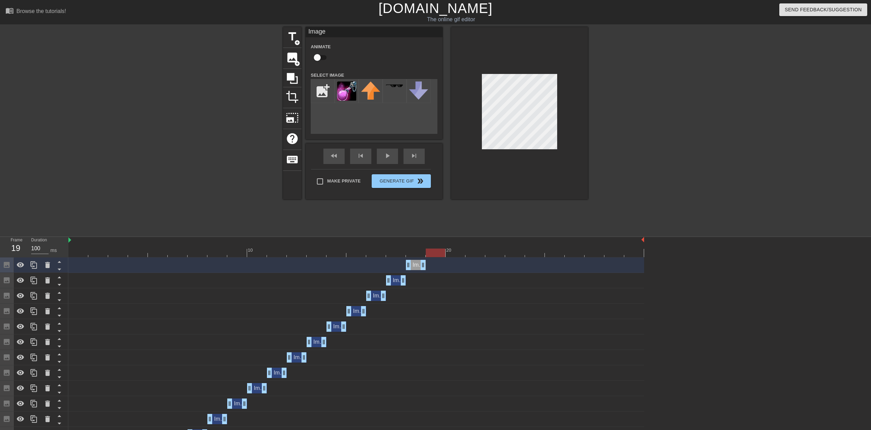
click at [432, 252] on div at bounding box center [436, 252] width 20 height 9
click at [296, 61] on span "add_circle" at bounding box center [297, 64] width 6 height 6
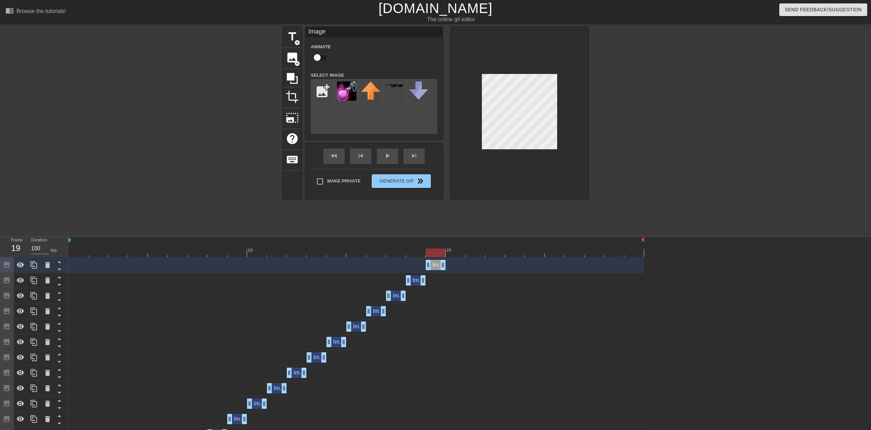
drag, startPoint x: 642, startPoint y: 264, endPoint x: 453, endPoint y: 267, distance: 188.9
click at [453, 267] on div "Image drag_handle drag_handle" at bounding box center [356, 265] width 576 height 10
click at [344, 91] on img at bounding box center [346, 90] width 19 height 19
click at [521, 149] on div at bounding box center [519, 113] width 137 height 172
drag, startPoint x: 435, startPoint y: 254, endPoint x: 453, endPoint y: 253, distance: 17.8
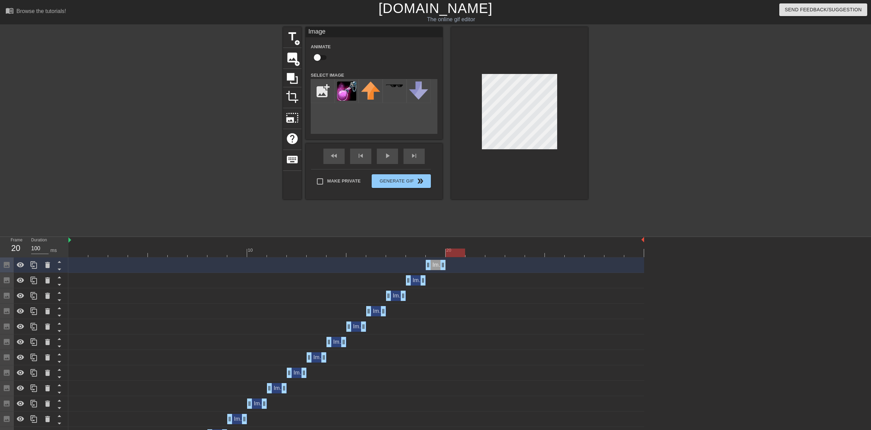
click at [455, 254] on div at bounding box center [456, 252] width 20 height 9
click at [290, 59] on span "image" at bounding box center [292, 57] width 13 height 13
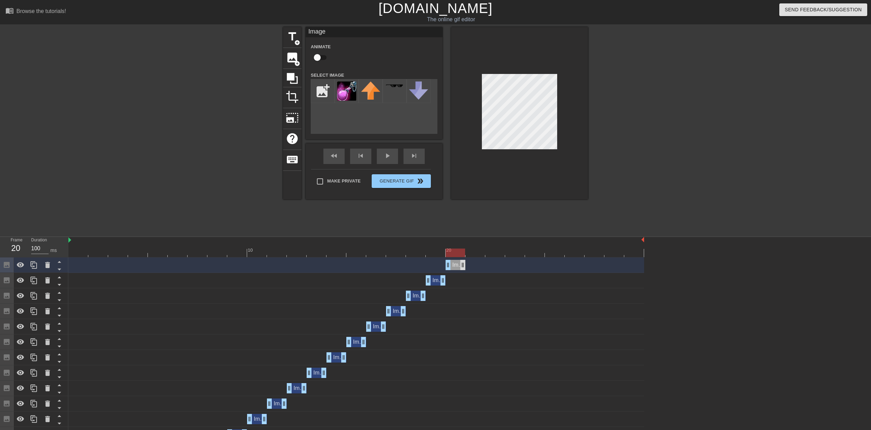
drag, startPoint x: 640, startPoint y: 264, endPoint x: 461, endPoint y: 261, distance: 179.0
drag, startPoint x: 340, startPoint y: 92, endPoint x: 381, endPoint y: 93, distance: 41.4
click at [340, 91] on img at bounding box center [346, 90] width 19 height 19
click at [534, 154] on div at bounding box center [519, 113] width 137 height 172
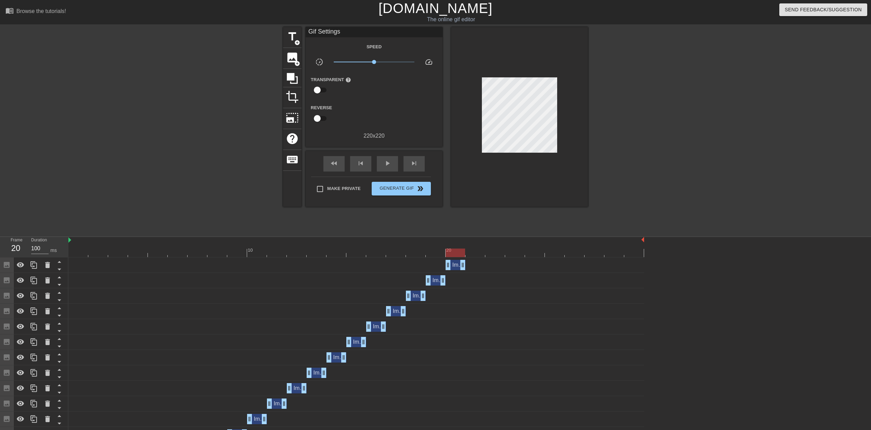
click at [519, 307] on div "Image drag_handle drag_handle" at bounding box center [356, 311] width 576 height 10
drag, startPoint x: 456, startPoint y: 253, endPoint x: 479, endPoint y: 253, distance: 23.6
click at [479, 253] on div at bounding box center [475, 252] width 20 height 9
click at [285, 61] on div "image add_circle" at bounding box center [292, 58] width 18 height 21
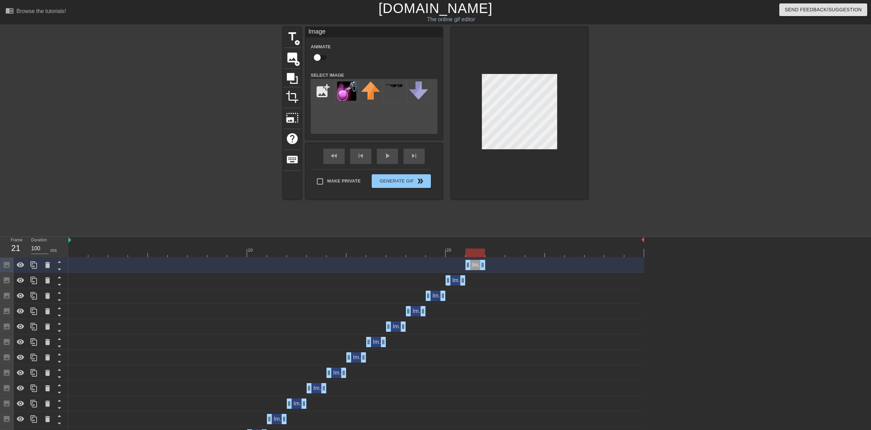
drag, startPoint x: 640, startPoint y: 265, endPoint x: 485, endPoint y: 259, distance: 155.1
click at [485, 259] on div "Image drag_handle drag_handle" at bounding box center [356, 264] width 576 height 15
click at [345, 90] on img at bounding box center [346, 90] width 19 height 19
click at [543, 172] on div at bounding box center [519, 113] width 137 height 172
drag, startPoint x: 293, startPoint y: 58, endPoint x: 327, endPoint y: 74, distance: 37.5
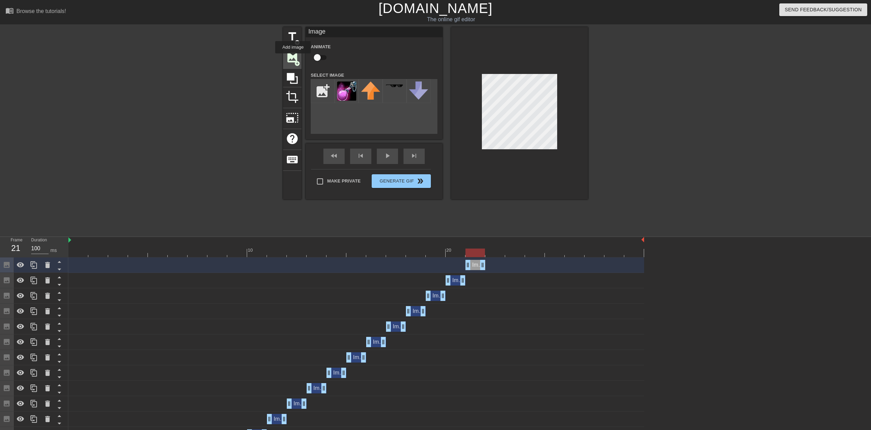
click at [293, 58] on span "image" at bounding box center [292, 57] width 13 height 13
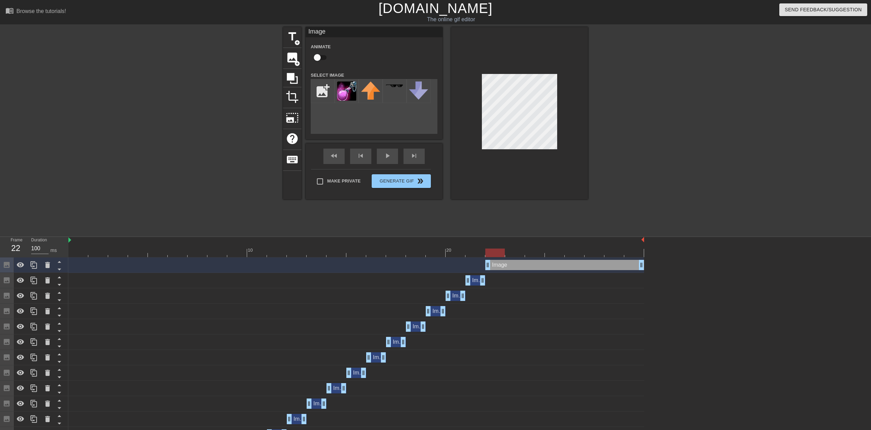
drag, startPoint x: 468, startPoint y: 264, endPoint x: 491, endPoint y: 266, distance: 23.7
click at [349, 89] on img at bounding box center [346, 90] width 19 height 19
drag, startPoint x: 641, startPoint y: 264, endPoint x: 509, endPoint y: 268, distance: 131.8
click at [509, 268] on div "Image drag_handle drag_handle" at bounding box center [356, 265] width 576 height 10
drag, startPoint x: 500, startPoint y: 251, endPoint x: 515, endPoint y: 252, distance: 14.7
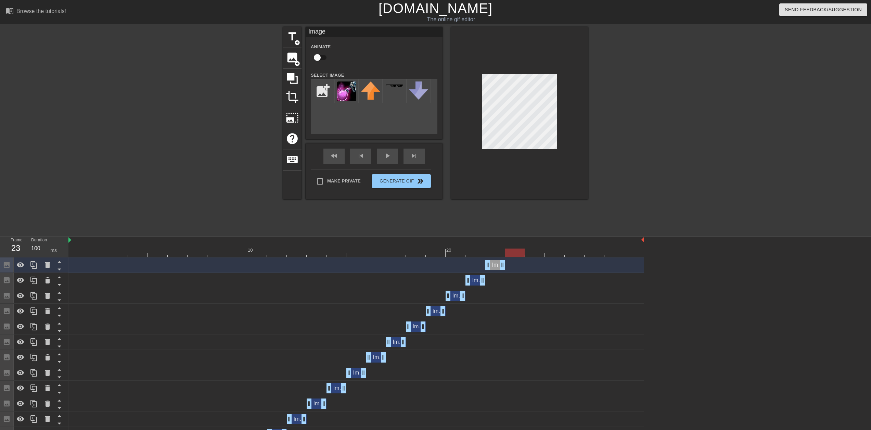
click at [515, 252] on div at bounding box center [515, 252] width 20 height 9
click at [349, 94] on img at bounding box center [346, 90] width 19 height 19
click at [288, 62] on span "image" at bounding box center [292, 57] width 13 height 13
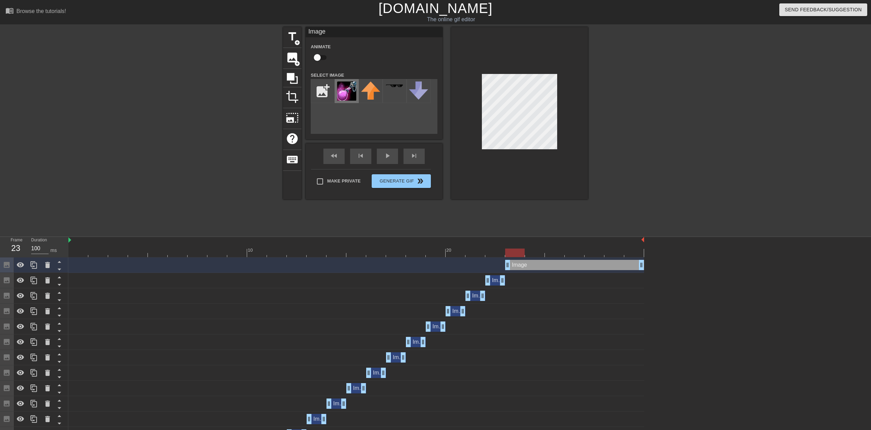
click at [352, 92] on img at bounding box center [346, 90] width 19 height 19
click at [543, 158] on div at bounding box center [519, 113] width 137 height 172
drag, startPoint x: 640, startPoint y: 264, endPoint x: 526, endPoint y: 264, distance: 113.6
click at [526, 264] on div "Image drag_handle drag_handle" at bounding box center [356, 265] width 576 height 10
drag, startPoint x: 514, startPoint y: 254, endPoint x: 533, endPoint y: 255, distance: 19.5
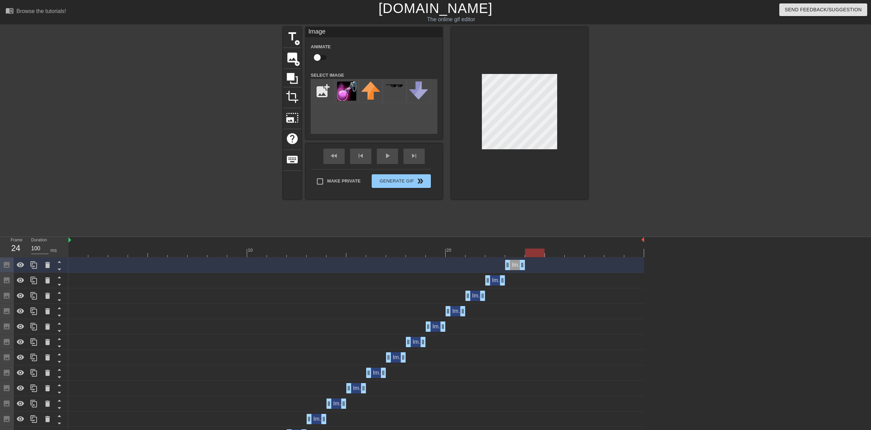
click at [533, 255] on div at bounding box center [535, 252] width 20 height 9
click at [285, 55] on div "image add_circle" at bounding box center [292, 58] width 18 height 21
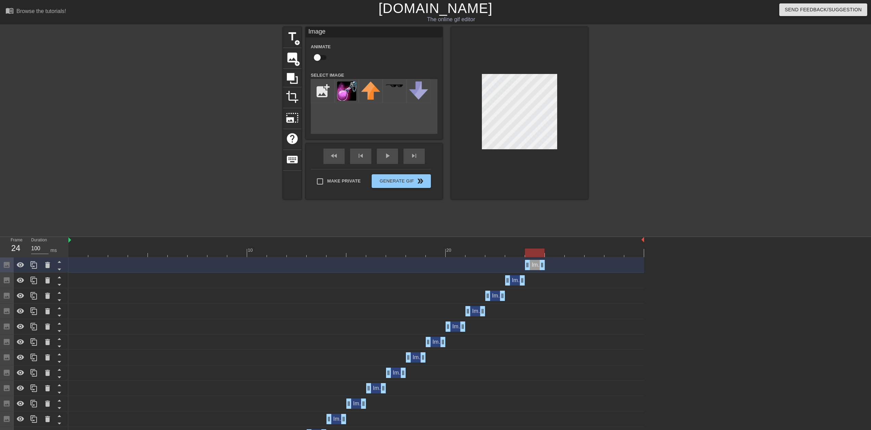
drag, startPoint x: 642, startPoint y: 264, endPoint x: 426, endPoint y: 163, distance: 238.1
click at [549, 266] on div "Image drag_handle drag_handle" at bounding box center [356, 265] width 576 height 10
click at [343, 90] on img at bounding box center [346, 90] width 19 height 19
drag, startPoint x: 536, startPoint y: 254, endPoint x: 551, endPoint y: 255, distance: 14.4
click at [551, 255] on div at bounding box center [555, 252] width 20 height 9
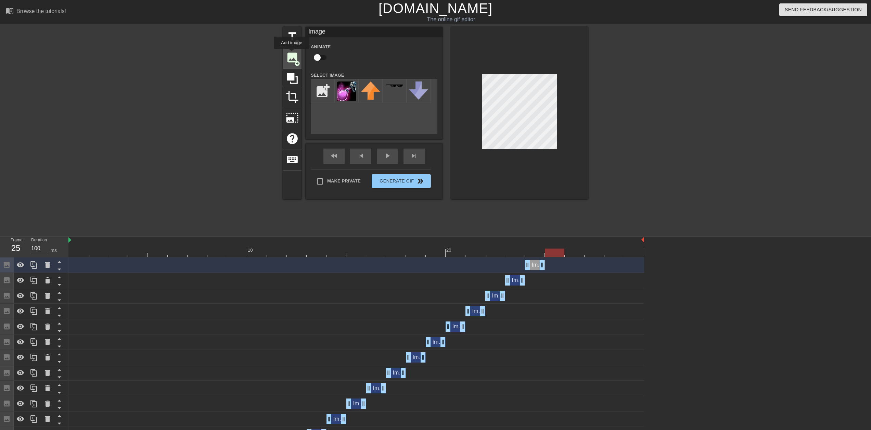
click at [292, 54] on span "image" at bounding box center [292, 57] width 13 height 13
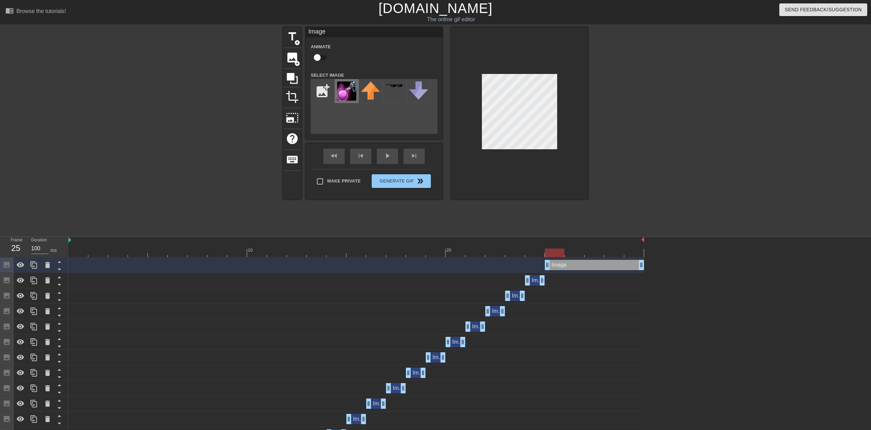
drag, startPoint x: 346, startPoint y: 89, endPoint x: 468, endPoint y: 97, distance: 121.8
click at [346, 89] on img at bounding box center [346, 90] width 19 height 19
click at [543, 150] on div at bounding box center [519, 113] width 137 height 172
drag, startPoint x: 643, startPoint y: 265, endPoint x: 571, endPoint y: 265, distance: 72.6
click at [571, 265] on div "Image drag_handle drag_handle" at bounding box center [356, 265] width 576 height 10
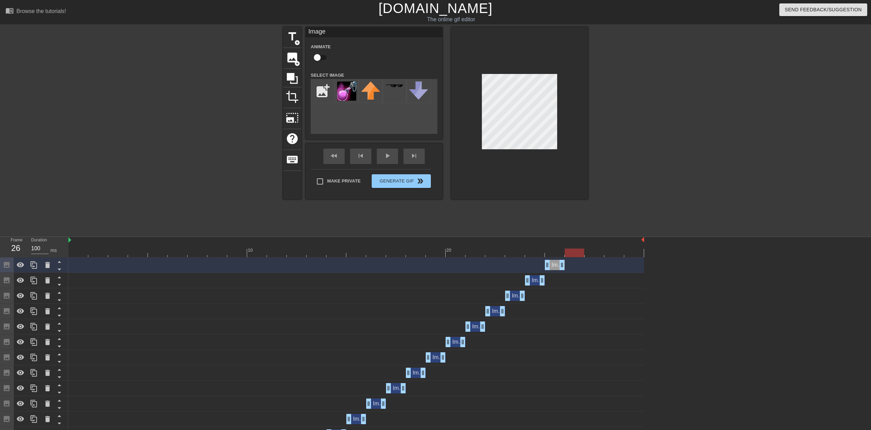
drag, startPoint x: 559, startPoint y: 254, endPoint x: 573, endPoint y: 254, distance: 14.4
click at [573, 254] on div at bounding box center [575, 252] width 20 height 9
click at [292, 55] on span "image" at bounding box center [292, 57] width 13 height 13
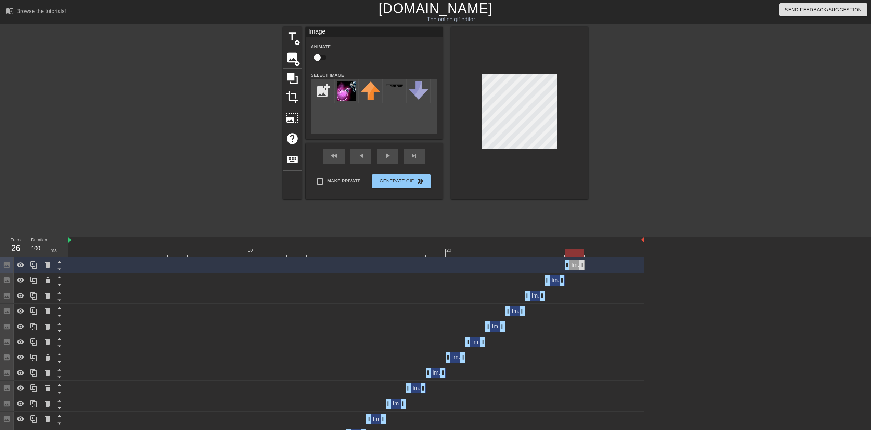
drag, startPoint x: 641, startPoint y: 264, endPoint x: 580, endPoint y: 260, distance: 61.0
click at [585, 262] on div "Image drag_handle drag_handle" at bounding box center [356, 265] width 576 height 10
click at [338, 89] on img at bounding box center [346, 90] width 19 height 19
drag, startPoint x: 577, startPoint y: 251, endPoint x: 592, endPoint y: 252, distance: 15.2
click at [592, 252] on div at bounding box center [595, 252] width 20 height 9
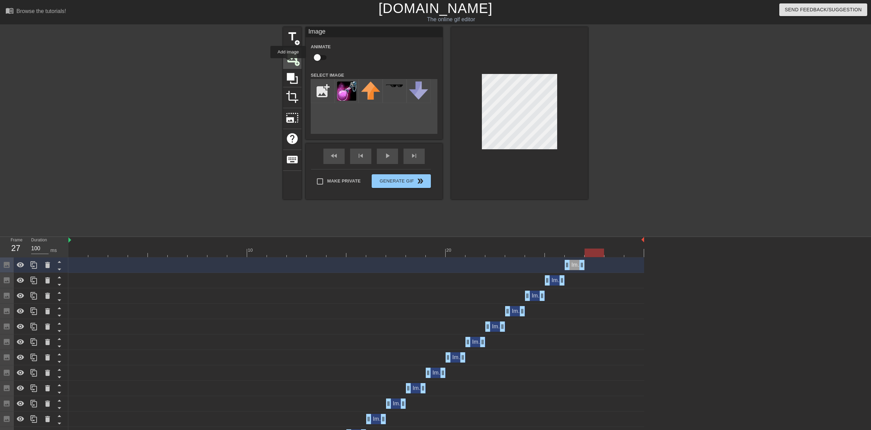
click at [286, 62] on span "image" at bounding box center [292, 57] width 13 height 13
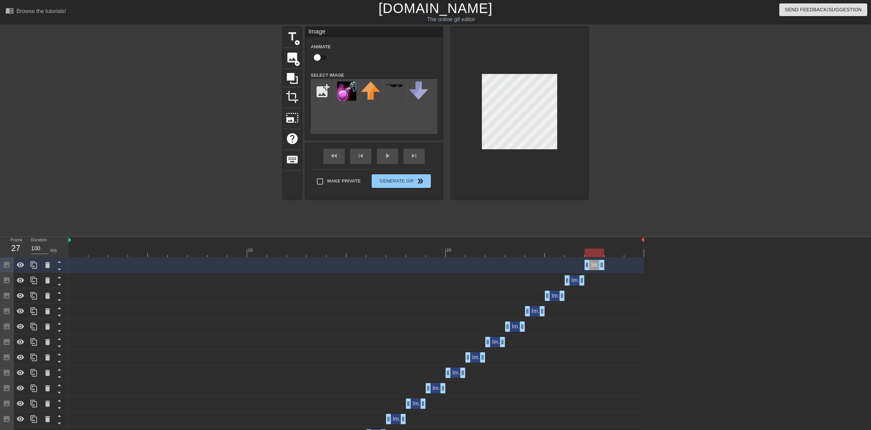
drag, startPoint x: 642, startPoint y: 265, endPoint x: 565, endPoint y: 236, distance: 82.8
click at [609, 267] on div "Image drag_handle drag_handle" at bounding box center [356, 265] width 576 height 10
drag, startPoint x: 343, startPoint y: 86, endPoint x: 458, endPoint y: 98, distance: 116.3
click at [343, 86] on img at bounding box center [346, 90] width 19 height 19
drag, startPoint x: 591, startPoint y: 255, endPoint x: 608, endPoint y: 257, distance: 17.3
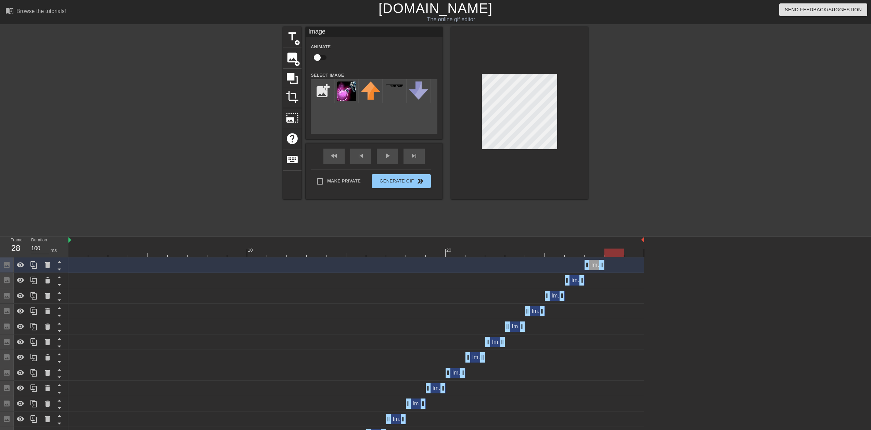
click at [292, 65] on div "image add_circle" at bounding box center [292, 58] width 18 height 21
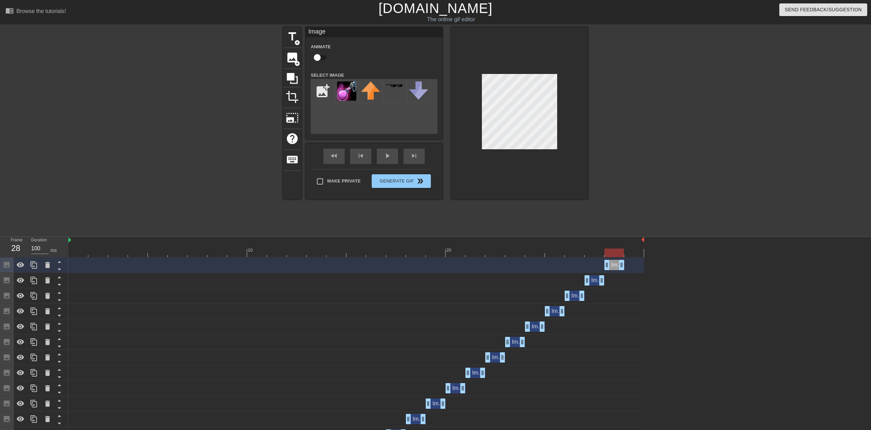
drag, startPoint x: 642, startPoint y: 267, endPoint x: 617, endPoint y: 265, distance: 24.8
click at [348, 88] on img at bounding box center [346, 90] width 19 height 19
drag, startPoint x: 617, startPoint y: 255, endPoint x: 632, endPoint y: 254, distance: 15.4
click at [632, 254] on div at bounding box center [635, 252] width 20 height 9
drag, startPoint x: 294, startPoint y: 64, endPoint x: 311, endPoint y: 79, distance: 22.8
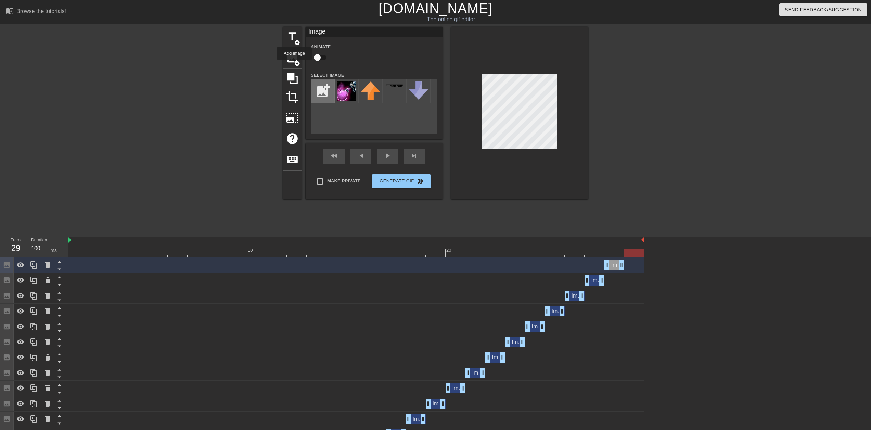
click at [294, 65] on div "image add_circle" at bounding box center [292, 58] width 18 height 21
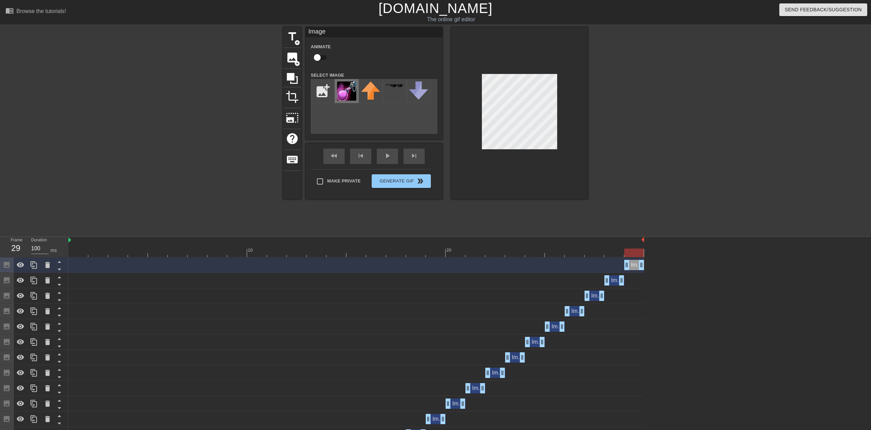
click at [356, 94] on img at bounding box center [346, 90] width 19 height 19
click at [613, 282] on div "Image drag_handle drag_handle" at bounding box center [614, 280] width 20 height 10
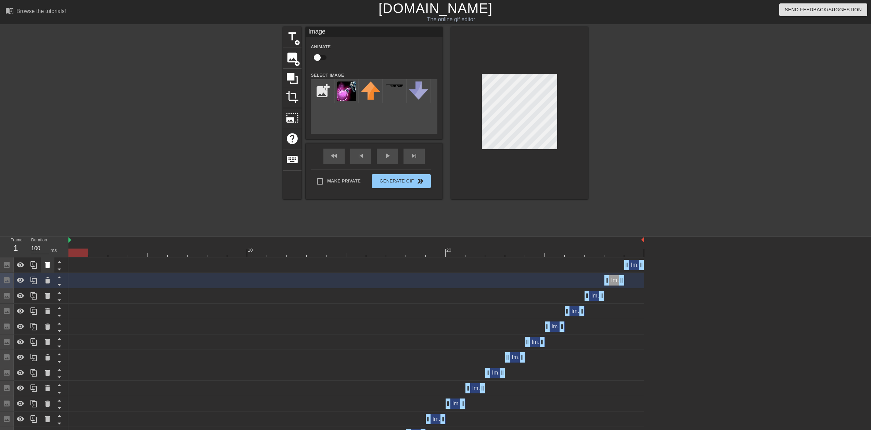
drag, startPoint x: 634, startPoint y: 254, endPoint x: 52, endPoint y: 265, distance: 582.3
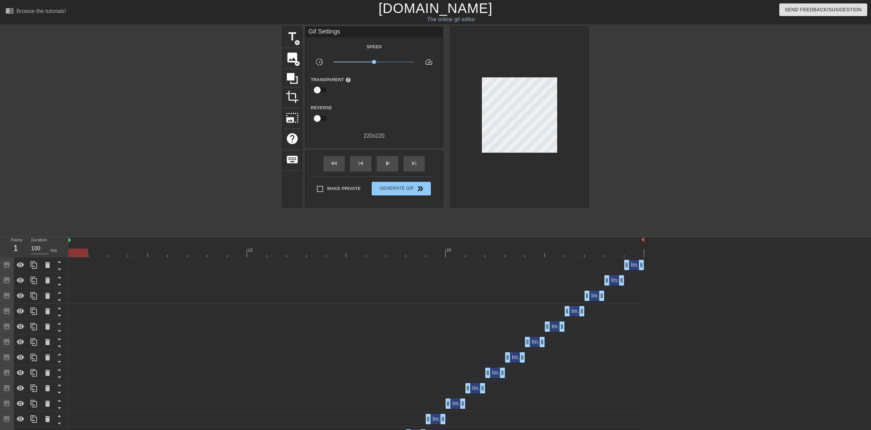
click at [111, 175] on div "title add_circle image add_circle crop photo_size_select_large help keyboard Gi…" at bounding box center [435, 129] width 871 height 205
click at [382, 189] on span "Generate Gif double_arrow" at bounding box center [401, 188] width 54 height 8
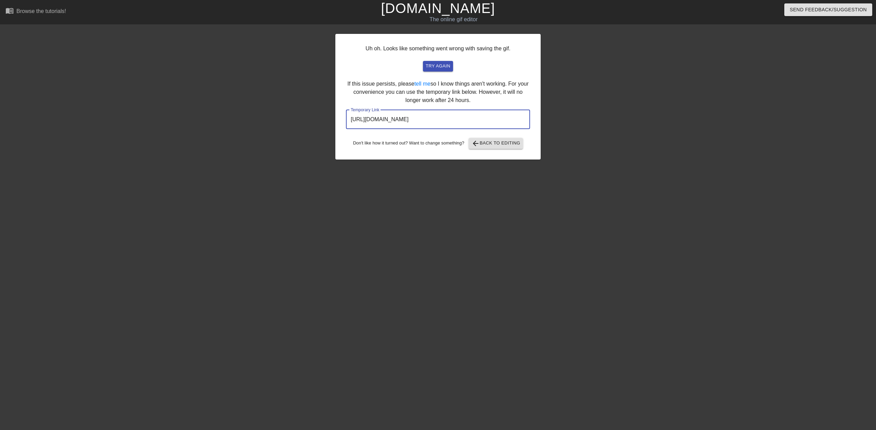
drag, startPoint x: 497, startPoint y: 124, endPoint x: 327, endPoint y: 115, distance: 170.3
click at [327, 115] on div "Uh oh. Looks like something went wrong with saving the gif. try again If this i…" at bounding box center [438, 129] width 876 height 205
